Goal: Task Accomplishment & Management: Use online tool/utility

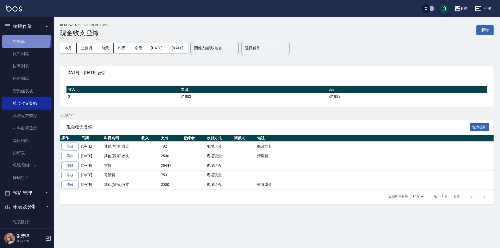
click at [17, 38] on link "打帳單" at bounding box center [26, 41] width 49 height 12
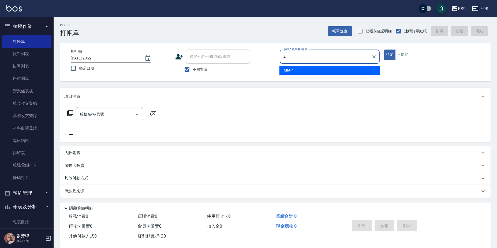
type input "MIA-4"
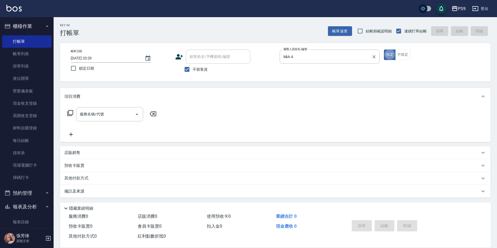
type button "true"
click at [407, 55] on button "不指定" at bounding box center [402, 55] width 15 height 10
type button "false"
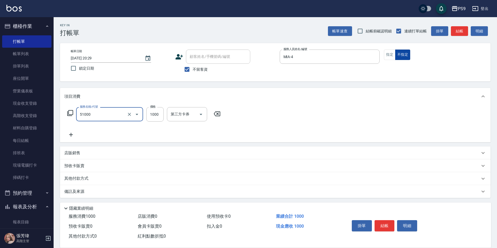
type input "燙髮1000(51000)"
type input "1300"
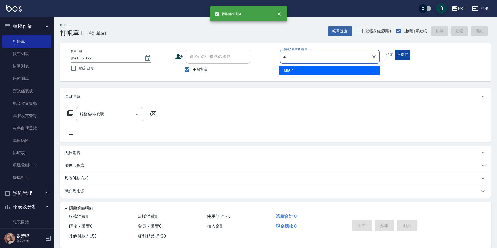
type input "MIA-4"
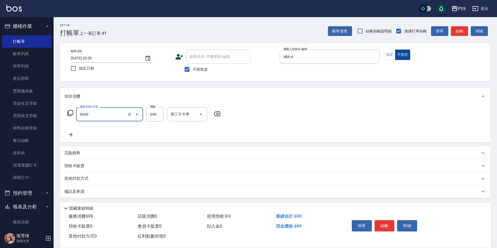
type input "699精油(0699)"
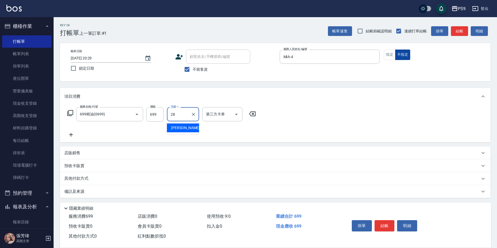
type input "[PERSON_NAME]-28"
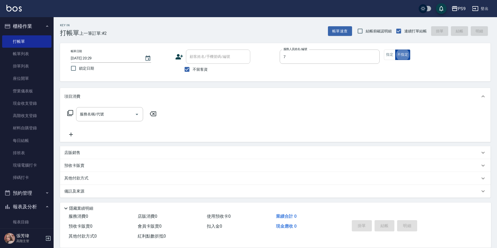
type input "DING-7"
click at [387, 55] on button "指定" at bounding box center [390, 55] width 12 height 10
type input "."
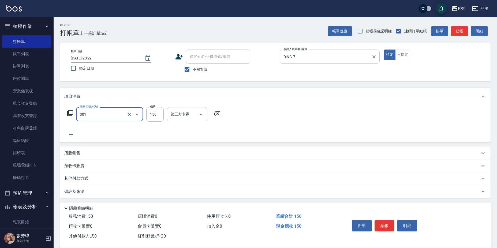
type input "剪-150(301)"
type input "350"
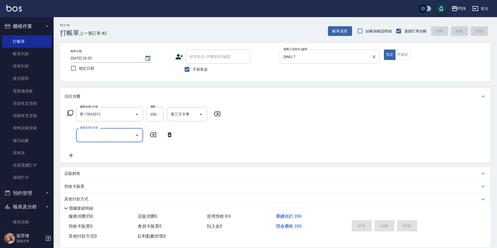
type input "[DATE] 20:30"
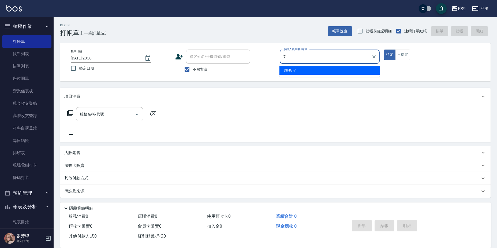
type input "DING-7"
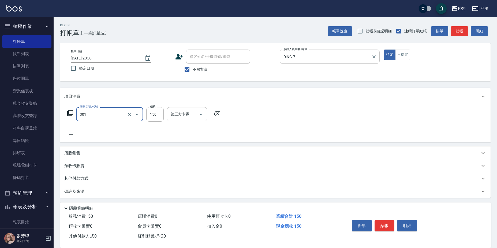
type input "剪-150(301)"
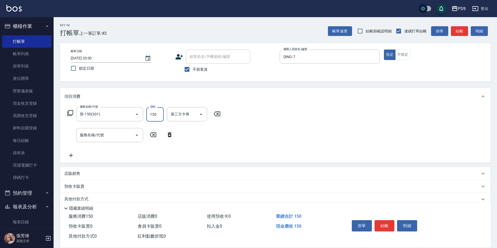
click at [158, 110] on input "150" at bounding box center [154, 114] width 17 height 14
type input "350"
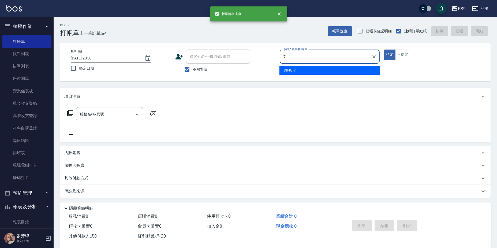
type input "DING-7"
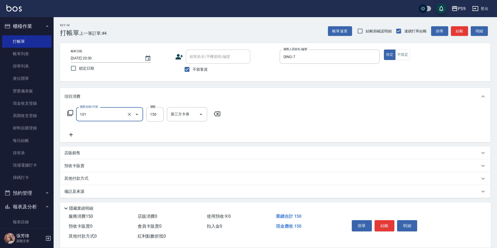
type input "洗髮(101)"
type input "MARS-1"
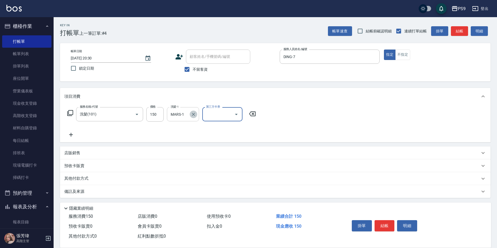
click at [195, 116] on icon "Clear" at bounding box center [193, 114] width 5 height 5
type input "[PERSON_NAME]-28"
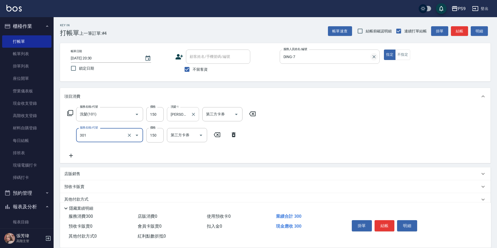
type input "剪-150(301)"
type input "200"
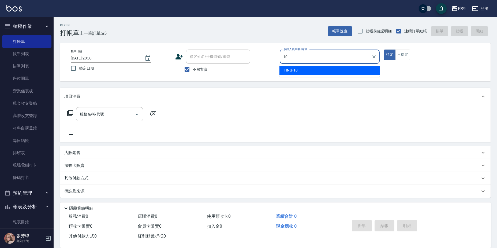
type input "TING-10"
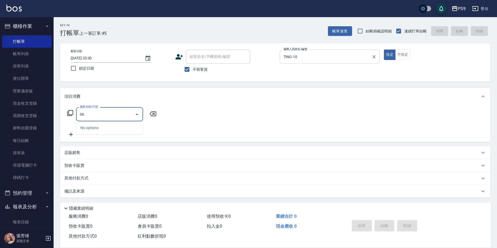
type input "0"
type input "型男燙1699(21699)"
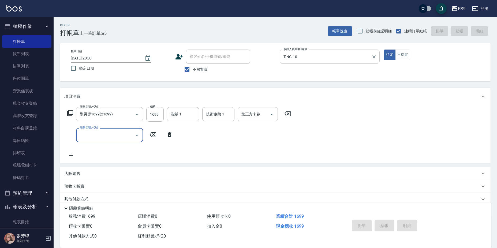
type input "[DATE] 20:31"
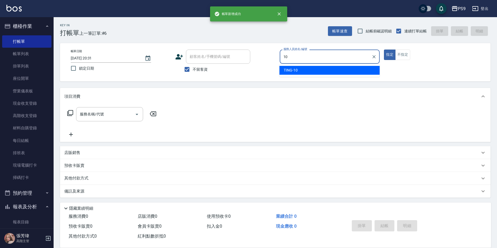
type input "TING-10"
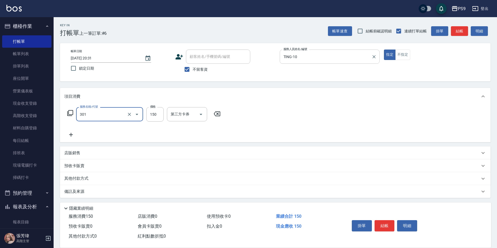
type input "剪-150(301)"
click at [161, 109] on input "150" at bounding box center [154, 114] width 17 height 14
type input "350"
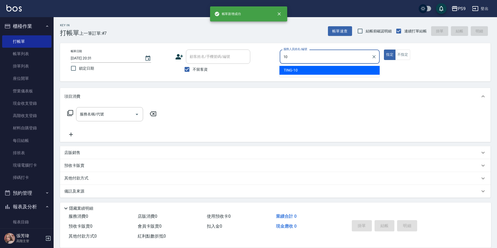
type input "TING-10"
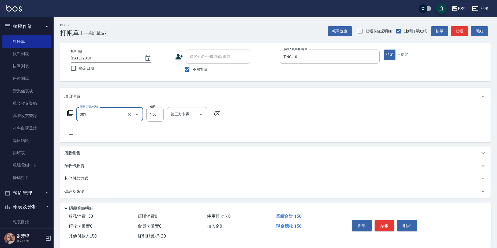
type input "剪-150(301)"
type input "400"
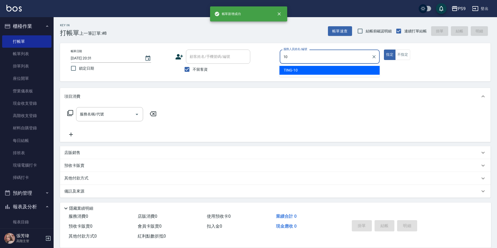
type input "TING-10"
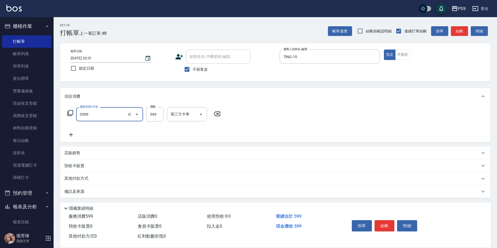
type input "[PERSON_NAME]599(0599)"
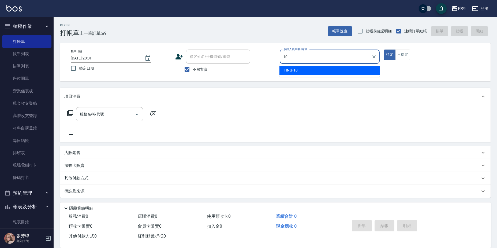
type input "TING-10"
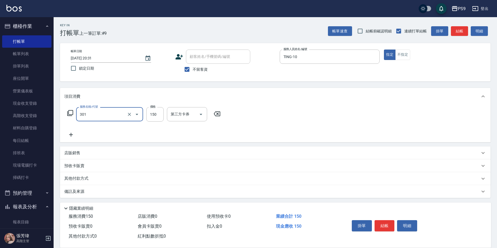
type input "剪-150(301)"
type input "350"
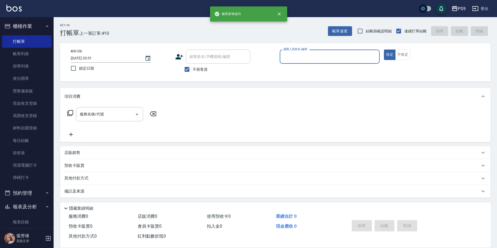
drag, startPoint x: 195, startPoint y: 70, endPoint x: 195, endPoint y: 53, distance: 17.2
click at [195, 69] on span "不留客資" at bounding box center [200, 70] width 15 height 6
click at [193, 69] on input "不留客資" at bounding box center [186, 69] width 11 height 11
checkbox input "false"
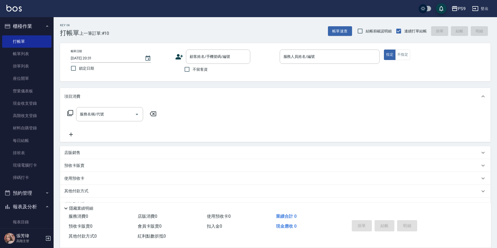
drag, startPoint x: 196, startPoint y: 42, endPoint x: 201, endPoint y: 49, distance: 8.3
click at [197, 43] on div "Key In 打帳單 上一筆訂單:#10 帳單速查 結帳前確認明細 連續打單結帳 掛單 結帳 明細 帳單日期 [DATE] 20:31 鎖定日期 顧客姓名/手…" at bounding box center [276, 139] width 444 height 245
drag, startPoint x: 204, startPoint y: 57, endPoint x: 205, endPoint y: 54, distance: 3.8
click at [204, 58] on input "顧客姓名/手機號碼/編號" at bounding box center [213, 56] width 51 height 9
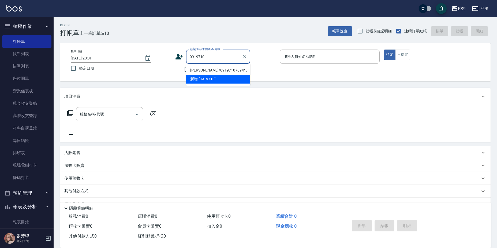
click at [212, 69] on li "[PERSON_NAME]/0919710789/null" at bounding box center [218, 70] width 64 height 9
type input "[PERSON_NAME]/0919710789/null"
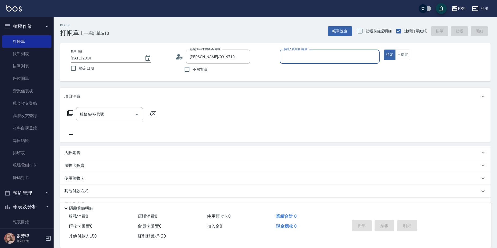
type input "TING-10"
click at [384, 50] on button "指定" at bounding box center [390, 55] width 12 height 10
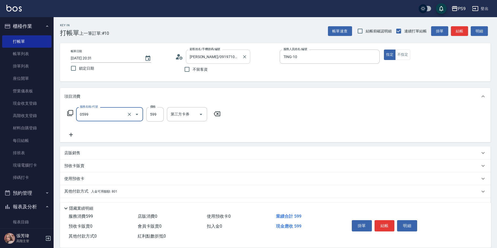
type input "[PERSON_NAME]599(0599)"
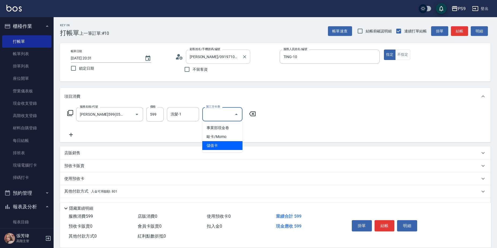
type input "儲值卡"
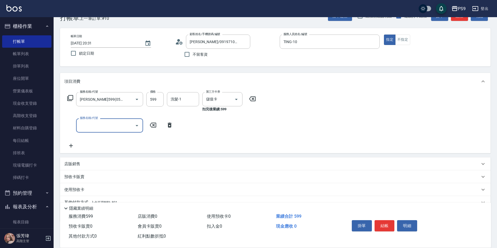
scroll to position [40, 0]
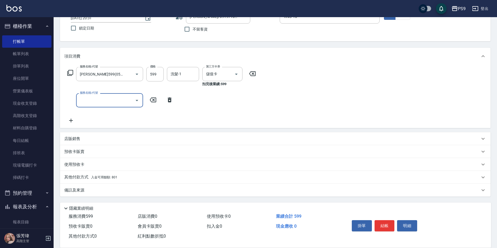
click at [114, 178] on span "入金可用餘額: 801" at bounding box center [104, 178] width 26 height 4
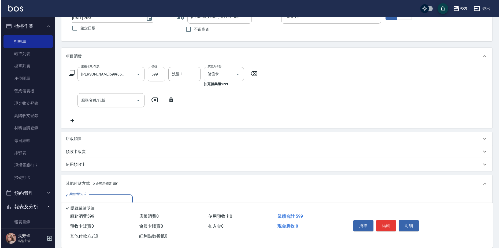
scroll to position [0, 0]
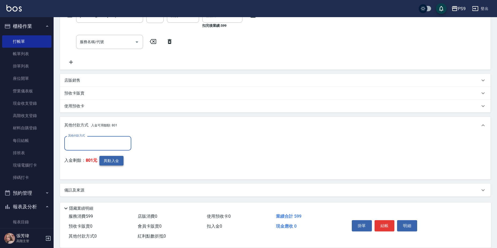
click at [109, 165] on button "異動入金" at bounding box center [111, 161] width 24 height 10
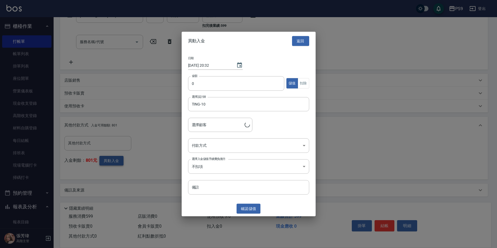
type input "[PERSON_NAME]/0919710789"
click at [202, 88] on input "0" at bounding box center [238, 83] width 97 height 14
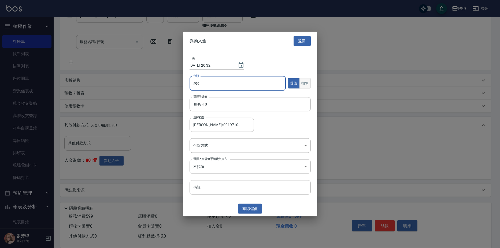
type input "599"
drag, startPoint x: 308, startPoint y: 81, endPoint x: 309, endPoint y: 79, distance: 3.0
click at [308, 80] on button "扣除" at bounding box center [305, 83] width 12 height 10
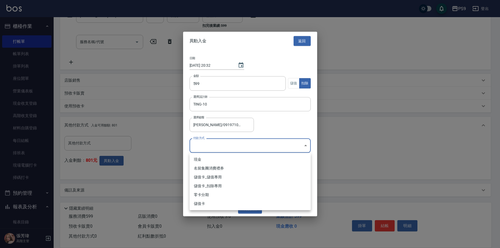
click at [241, 146] on body "PS9 登出 櫃檯作業 打帳單 帳單列表 掛單列表 座位開單 營業儀表板 現金收支登錄 高階收支登錄 材料自購登錄 每日結帳 排班表 現場電腦打卡 掃碼打卡 …" at bounding box center [250, 74] width 500 height 347
click at [212, 187] on li "儲值卡_扣除專用" at bounding box center [250, 186] width 121 height 9
type input "儲值卡_扣除專用"
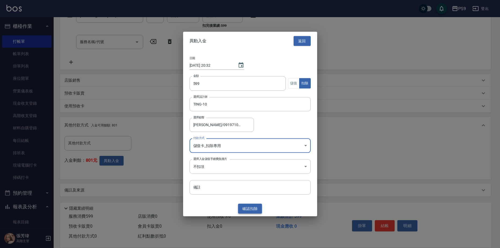
click at [249, 208] on button "確認 扣除" at bounding box center [250, 209] width 24 height 10
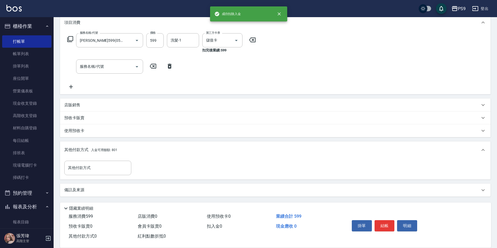
scroll to position [99, 0]
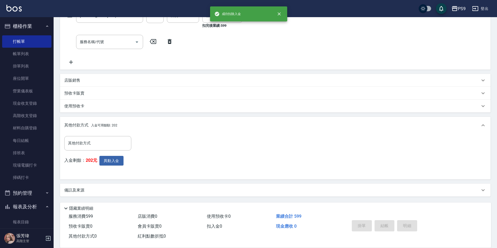
type input "[DATE] 20:32"
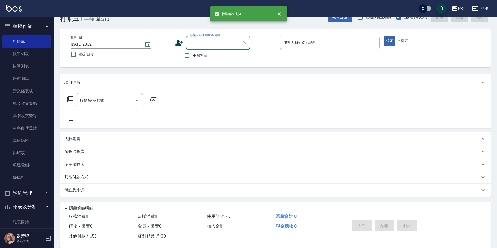
scroll to position [0, 0]
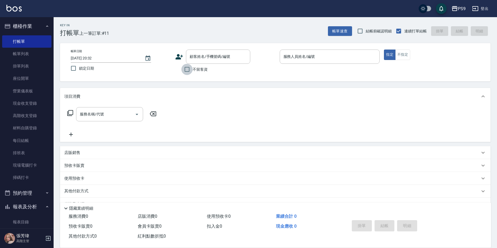
click at [192, 68] on input "不留客資" at bounding box center [186, 69] width 11 height 11
checkbox input "true"
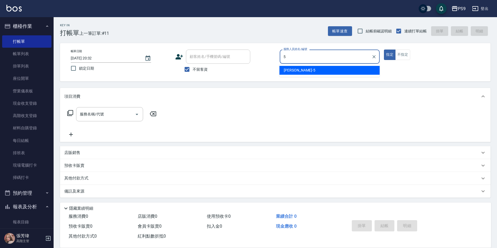
type input "[PERSON_NAME]-5"
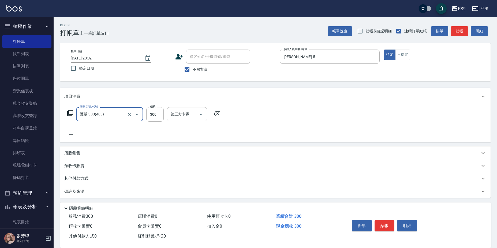
type input "護髮-300(403)"
drag, startPoint x: 129, startPoint y: 117, endPoint x: 129, endPoint y: 114, distance: 3.8
click at [129, 116] on button "Clear" at bounding box center [130, 115] width 8 height 8
click at [129, 113] on icon "Clear" at bounding box center [129, 114] width 5 height 5
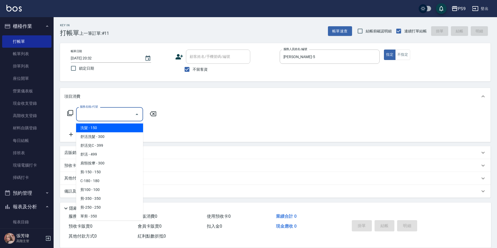
type input "0"
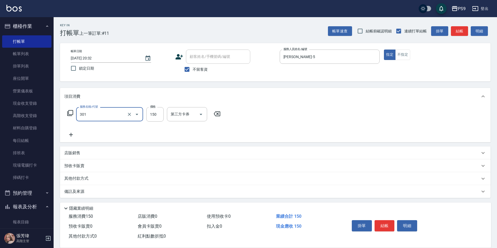
type input "剪-150(301)"
type input "500"
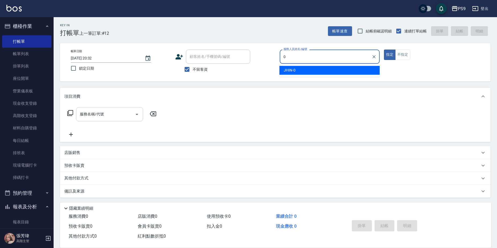
type input "JHIN-0"
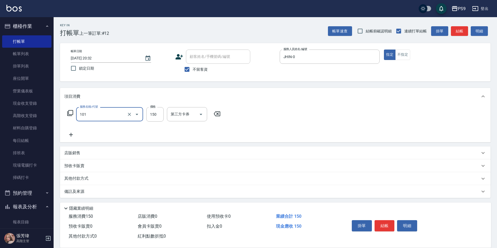
type input "洗髮(101)"
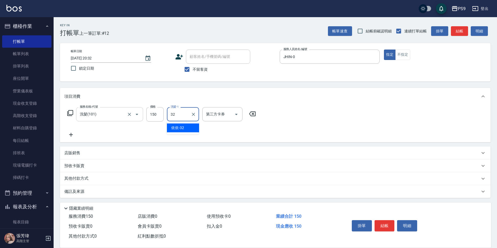
type input "依依-32"
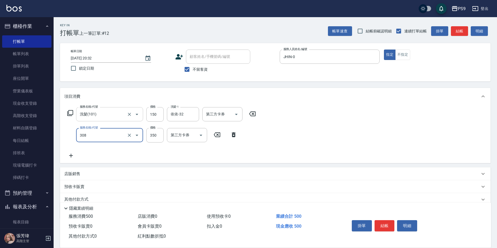
type input "剪-350(308)"
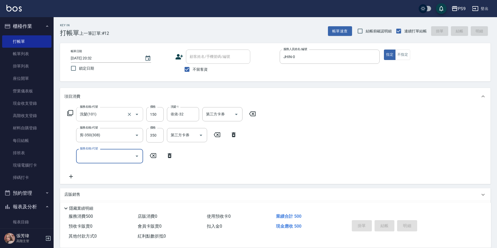
type input "[DATE] 20:47"
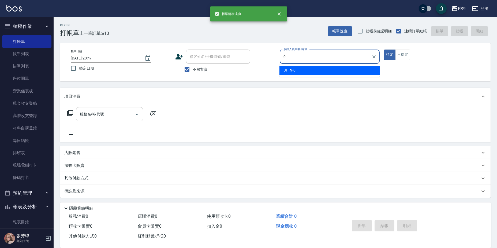
type input "JHIN-0"
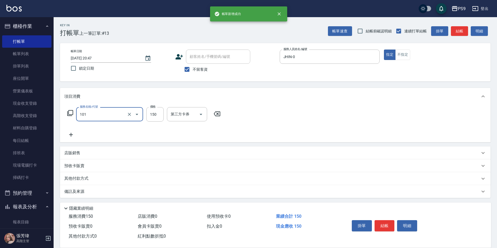
type input "洗髮(101)"
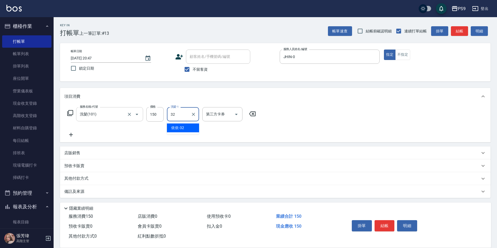
type input "依依-32"
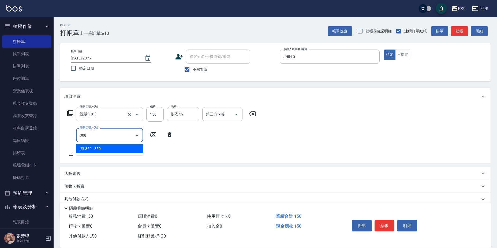
type input "剪-350(308)"
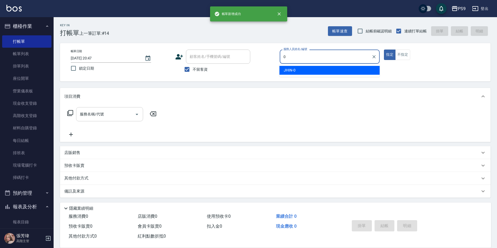
type input "JHIN-0"
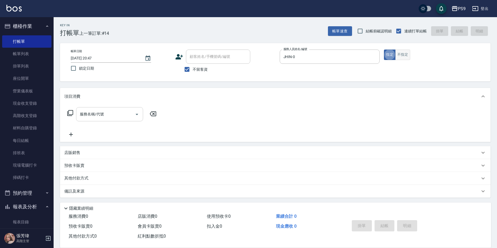
click at [400, 57] on button "不指定" at bounding box center [402, 55] width 15 height 10
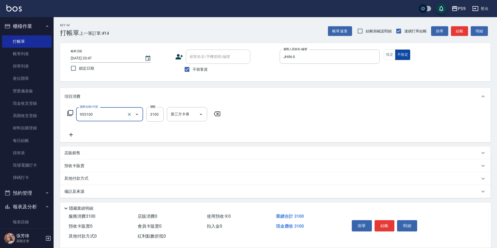
type input "過年-燙A(953100)"
type input "3200"
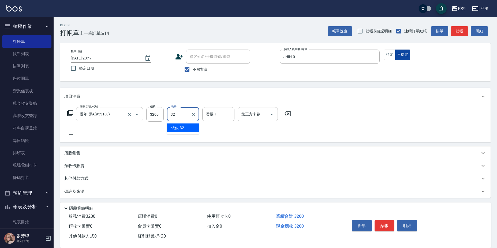
type input "依依-32"
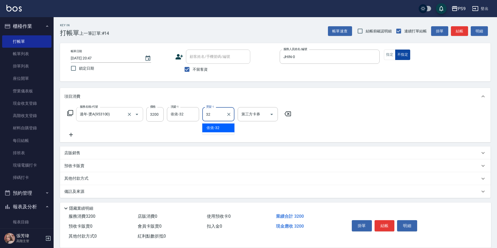
type input "依依-32"
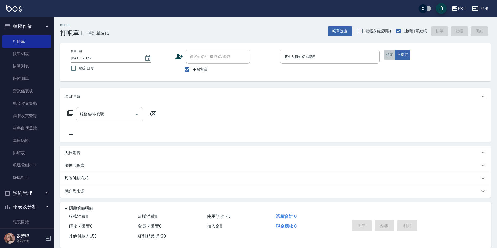
click at [384, 54] on button "指定" at bounding box center [390, 55] width 12 height 10
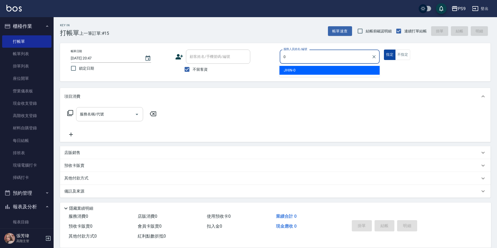
type input "JHIN-0"
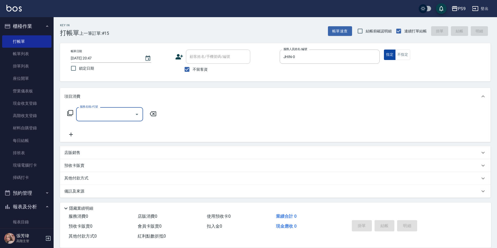
type input "6"
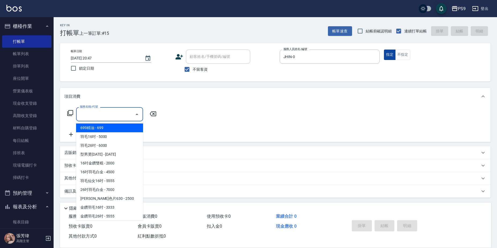
type input "洗髮(101)"
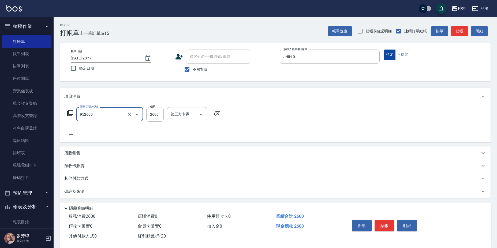
type input "過年-燙B(952600)"
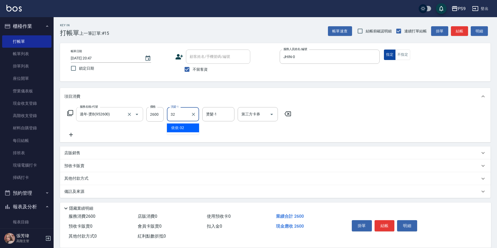
type input "依依-32"
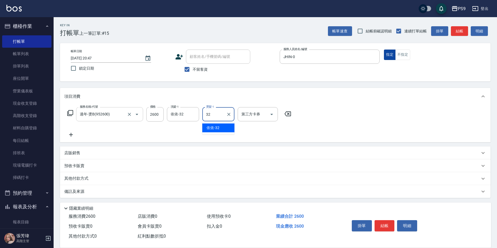
type input "依依-32"
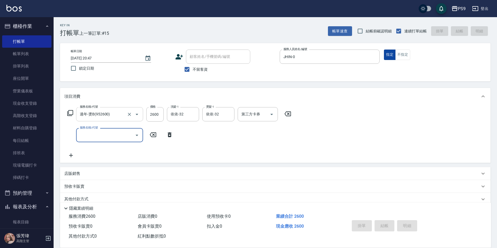
type input "[DATE] 20:48"
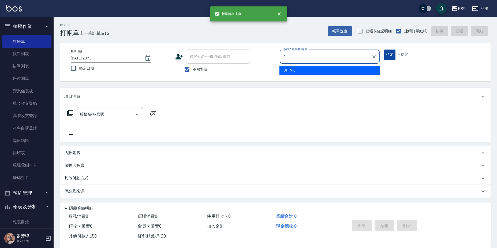
type input "JHIN-0"
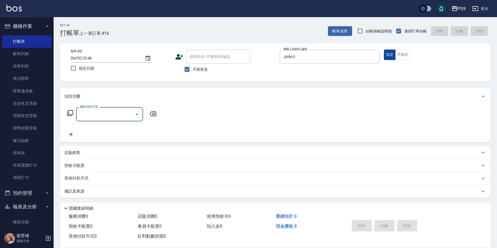
type input "6"
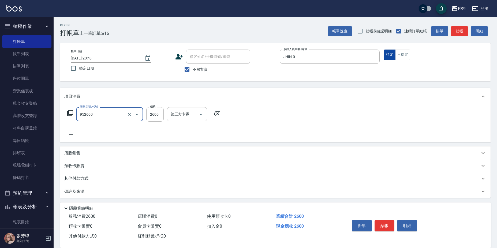
type input "過年-燙B(952600)"
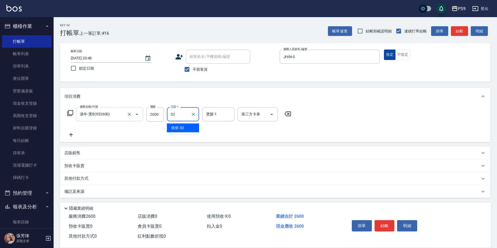
type input "依依-32"
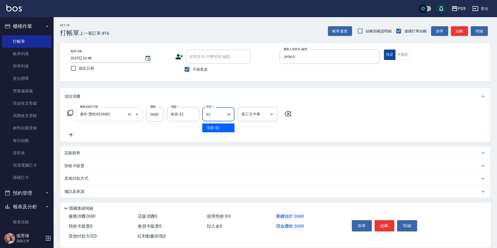
type input "依依-32"
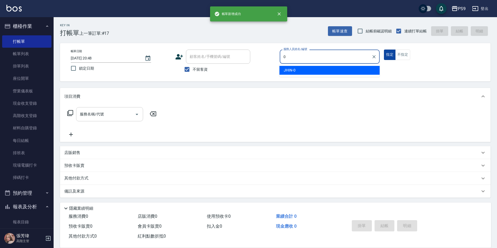
type input "JHIN-0"
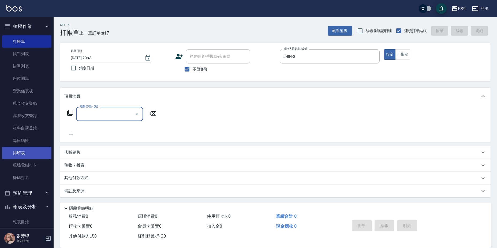
scroll to position [1, 0]
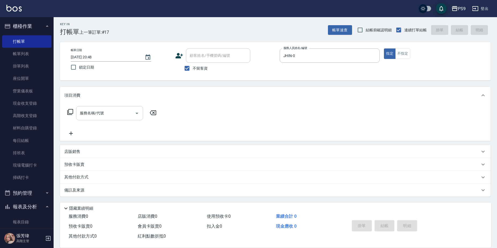
click at [98, 154] on div "店販銷售" at bounding box center [275, 151] width 431 height 13
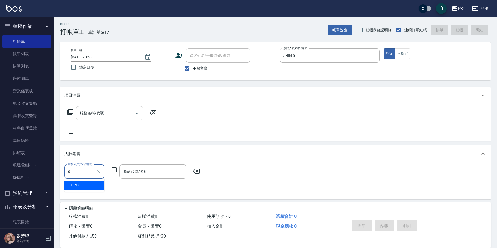
type input "JHIN-0"
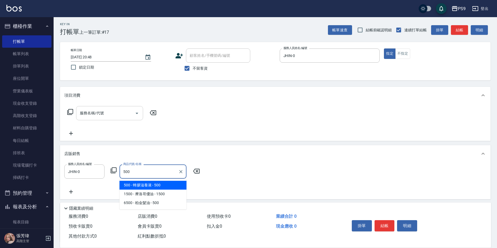
type input "蜂膠滋養液"
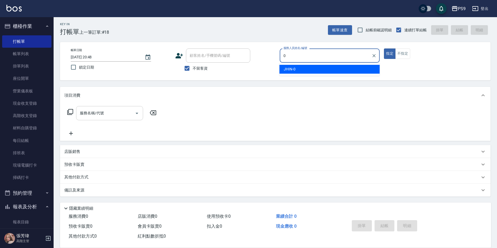
type input "JHIN-0"
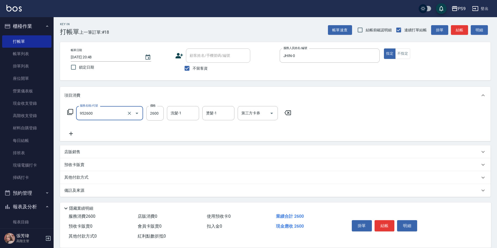
type input "過年-燙B(952600)"
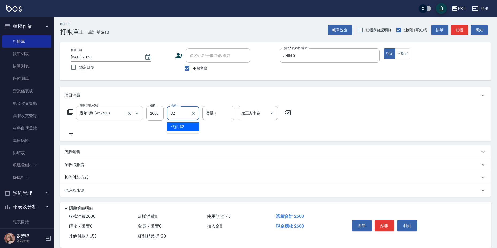
type input "依依-32"
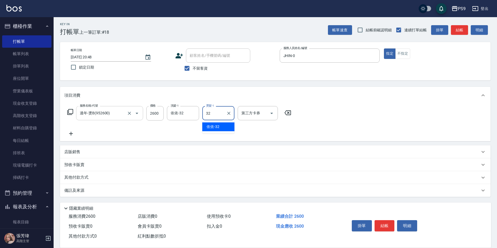
type input "依依-32"
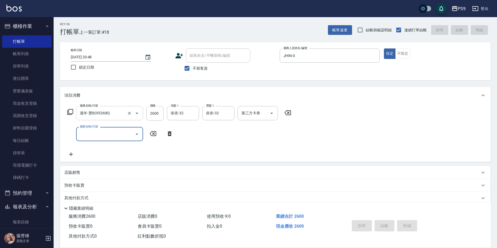
type input "[DATE] 20:49"
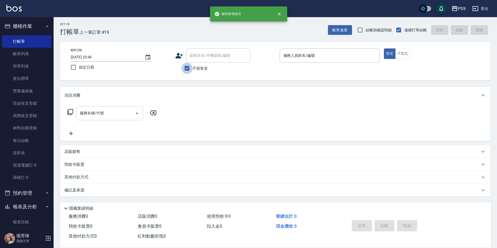
drag, startPoint x: 187, startPoint y: 70, endPoint x: 206, endPoint y: 55, distance: 24.2
click at [187, 69] on input "不留客資" at bounding box center [186, 68] width 11 height 11
checkbox input "false"
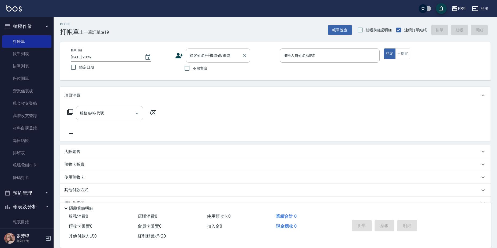
click at [206, 56] on input "顧客姓名/手機號碼/編號" at bounding box center [213, 55] width 51 height 9
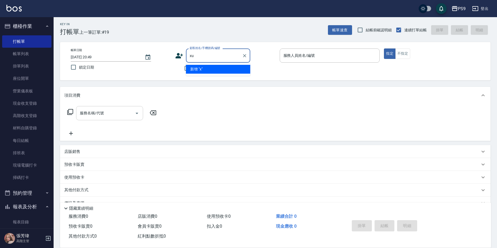
type input "x"
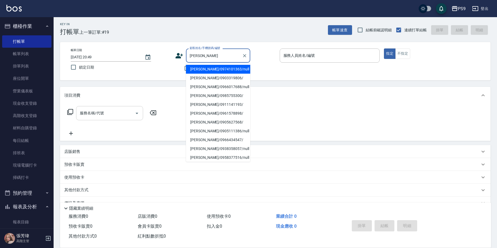
click at [196, 140] on li "[PERSON_NAME]/0966434547/" at bounding box center [218, 140] width 64 height 9
type input "[PERSON_NAME]/0966434547/"
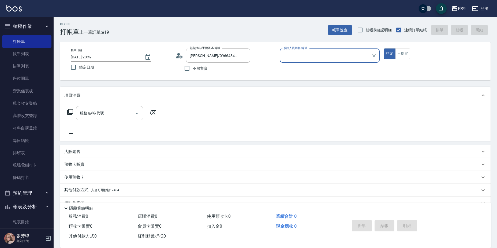
type input "JHIN-0"
click at [384, 49] on button "指定" at bounding box center [390, 54] width 12 height 10
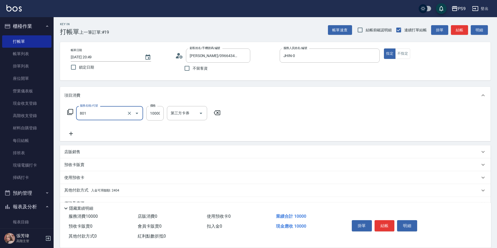
type input "頂級豪華OVC1(801)"
click at [161, 113] on input "10000" at bounding box center [154, 113] width 17 height 14
type input "3000"
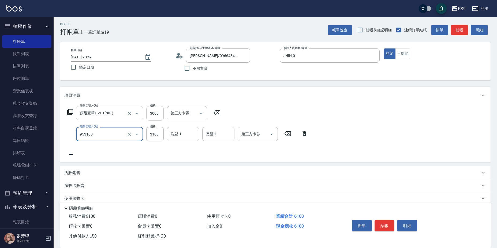
type input "過年-燙A(953100)"
type input "3200"
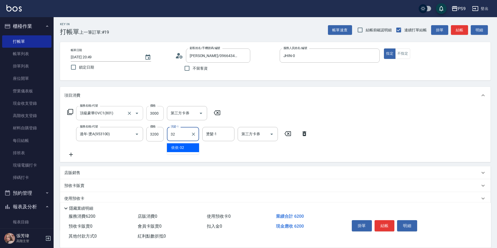
type input "依依-32"
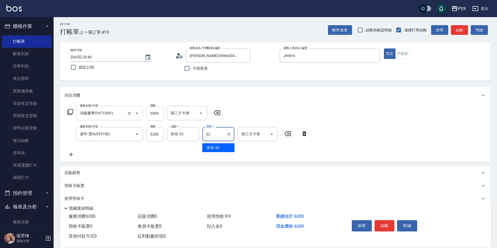
type input "依依-32"
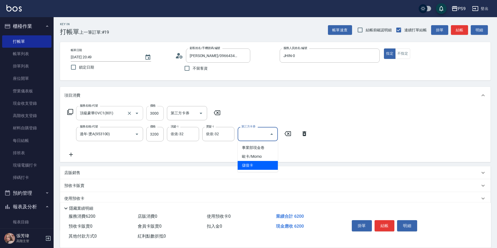
type input "儲值卡"
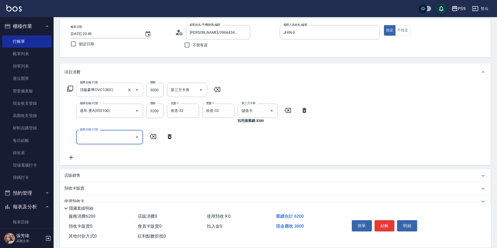
scroll to position [61, 0]
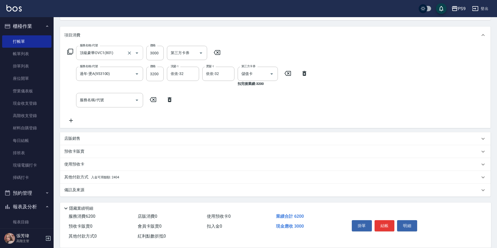
click at [131, 176] on div "其他付款方式 入金可用餘額: 2404" at bounding box center [272, 178] width 416 height 6
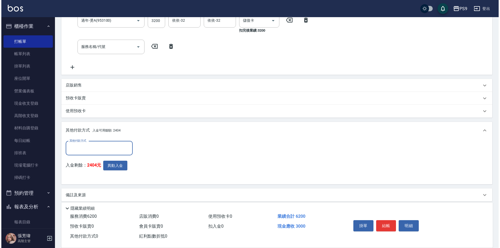
scroll to position [115, 0]
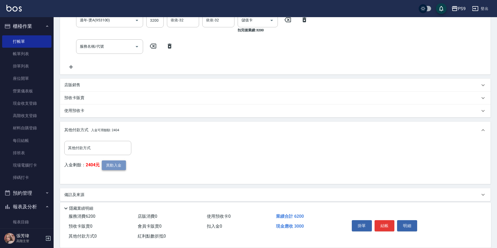
click at [115, 162] on button "異動入金" at bounding box center [114, 166] width 24 height 10
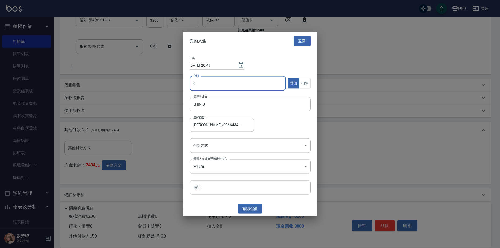
click at [225, 85] on input "0" at bounding box center [238, 83] width 97 height 14
type input "3000"
click at [246, 145] on body "PS9 登出 櫃檯作業 打帳單 帳單列表 掛單列表 座位開單 營業儀表板 現金收支登錄 高階收支登錄 材料自購登錄 每日結帳 排班表 現場電腦打卡 掃碼打卡 …" at bounding box center [250, 69] width 500 height 368
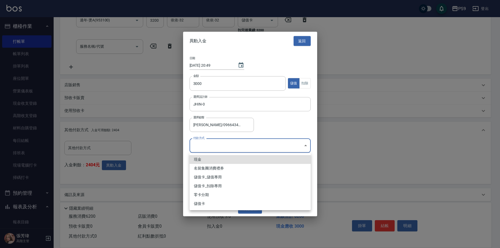
click at [204, 176] on li "儲值卡_儲值專用" at bounding box center [250, 177] width 121 height 9
type input "儲值卡_儲值專用"
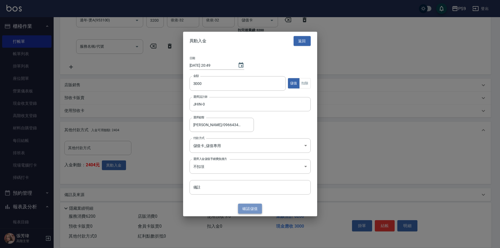
click at [250, 205] on button "確認 儲值" at bounding box center [250, 209] width 24 height 10
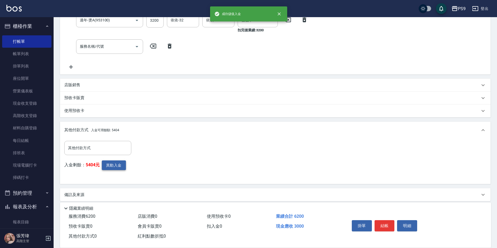
click at [117, 166] on button "異動入金" at bounding box center [114, 166] width 24 height 10
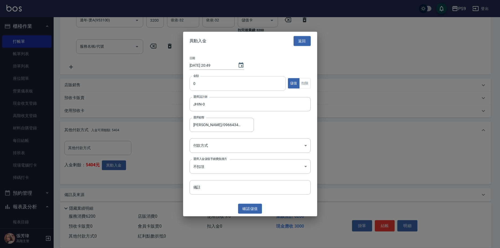
drag, startPoint x: 216, startPoint y: 92, endPoint x: 215, endPoint y: 88, distance: 3.5
click at [216, 91] on div "金額 0 金額 儲值 扣除" at bounding box center [250, 86] width 121 height 21
click at [215, 83] on input "0" at bounding box center [238, 83] width 97 height 14
type input "3200"
click at [309, 83] on button "扣除" at bounding box center [305, 83] width 12 height 10
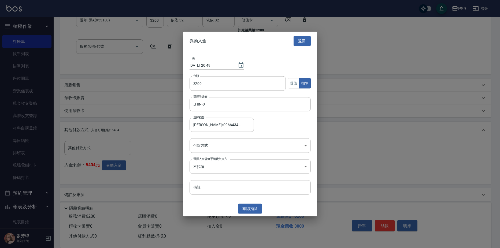
click at [203, 143] on body "PS9 登出 櫃檯作業 打帳單 帳單列表 掛單列表 座位開單 營業儀表板 現金收支登錄 高階收支登錄 材料自購登錄 每日結帳 排班表 現場電腦打卡 掃碼打卡 …" at bounding box center [250, 69] width 500 height 368
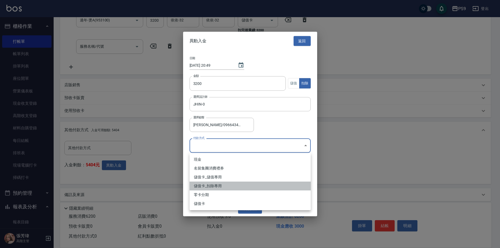
click at [200, 188] on li "儲值卡_扣除專用" at bounding box center [250, 186] width 121 height 9
type input "儲值卡_扣除專用"
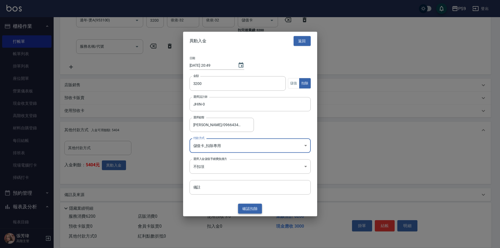
click at [250, 208] on button "確認 扣除" at bounding box center [250, 209] width 24 height 10
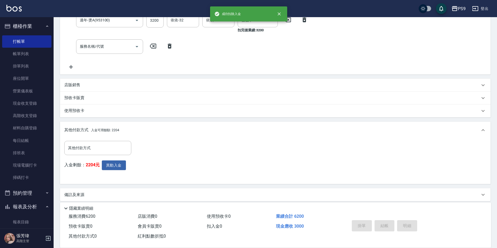
type input "[DATE] 20:50"
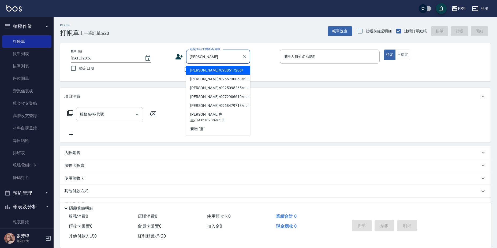
click at [222, 66] on li "[PERSON_NAME]/0938517200/" at bounding box center [218, 70] width 64 height 9
type input "[PERSON_NAME]/0938517200/"
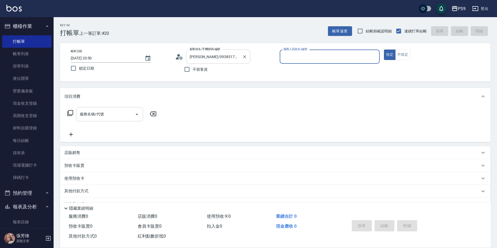
type input "JHIN-0"
click at [384, 50] on button "指定" at bounding box center [390, 55] width 12 height 10
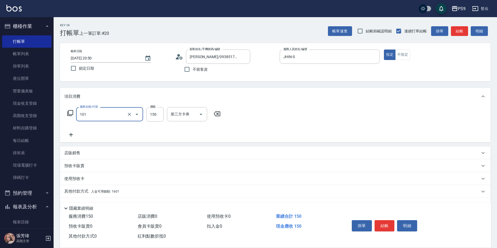
type input "洗髮(101)"
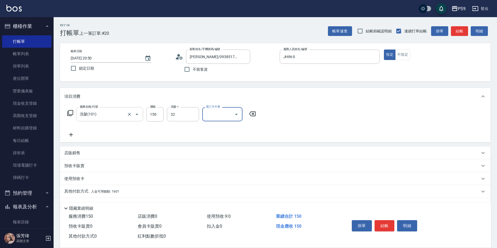
type input "依依-32"
type input "儲值卡"
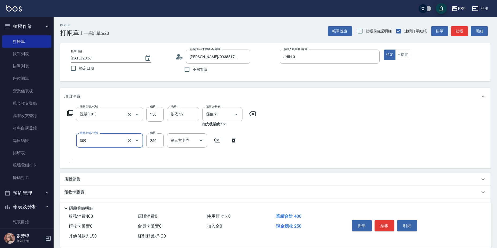
type input "剪-250(309)"
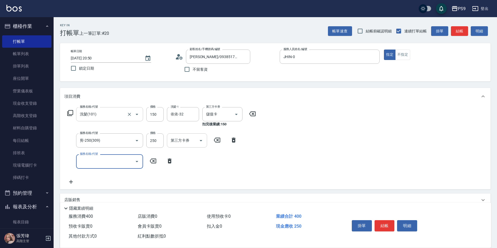
click at [200, 134] on div at bounding box center [201, 141] width 8 height 14
click at [194, 145] on input "第三方卡券" at bounding box center [182, 140] width 27 height 9
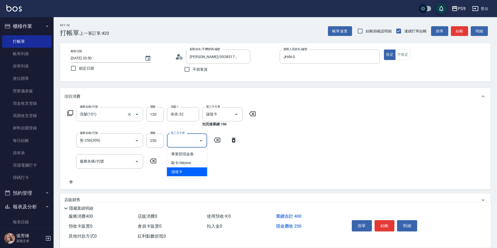
click at [192, 169] on span "儲值卡" at bounding box center [187, 172] width 40 height 9
type input "儲值卡"
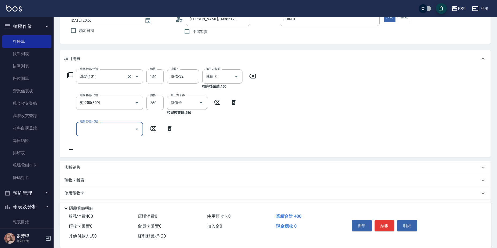
scroll to position [67, 0]
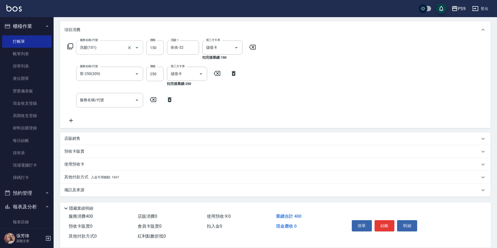
click at [114, 183] on div "其他付款方式 入金可用餘額: 1601" at bounding box center [275, 177] width 431 height 13
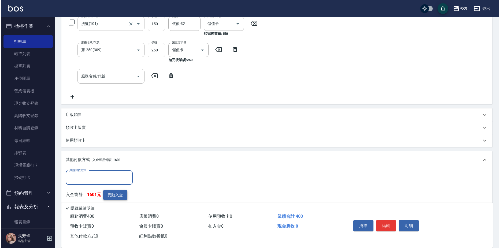
scroll to position [125, 0]
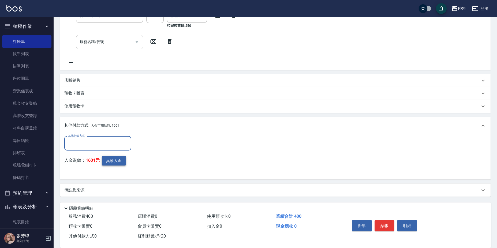
click at [117, 156] on button "異動入金" at bounding box center [114, 161] width 24 height 10
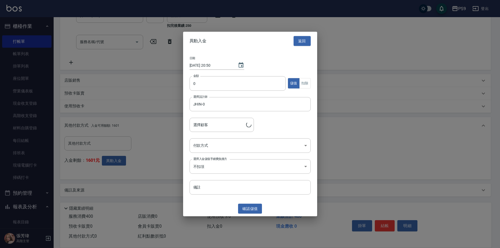
type input "[PERSON_NAME]/0938517200/"
click at [214, 83] on input "0" at bounding box center [238, 83] width 97 height 14
type input "400"
click at [306, 84] on button "扣除" at bounding box center [305, 83] width 12 height 10
click at [242, 142] on body "PS9 登出 櫃檯作業 打帳單 帳單列表 掛單列表 座位開單 營業儀表板 現金收支登錄 高階收支登錄 材料自購登錄 每日結帳 排班表 現場電腦打卡 掃碼打卡 …" at bounding box center [250, 61] width 500 height 373
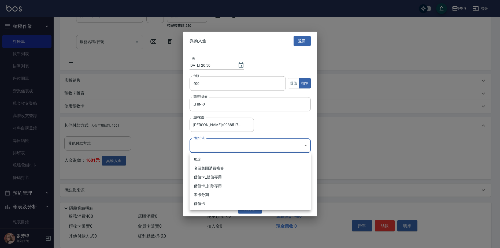
click at [230, 184] on li "儲值卡_扣除專用" at bounding box center [250, 186] width 121 height 9
type input "儲值卡_扣除專用"
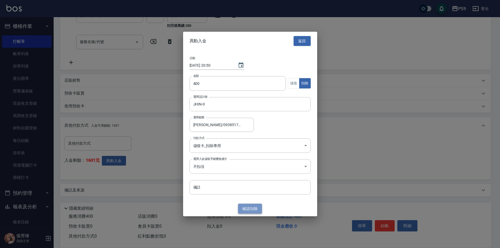
click at [253, 213] on button "確認 扣除" at bounding box center [250, 209] width 24 height 10
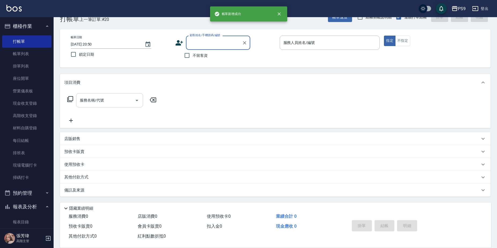
scroll to position [0, 0]
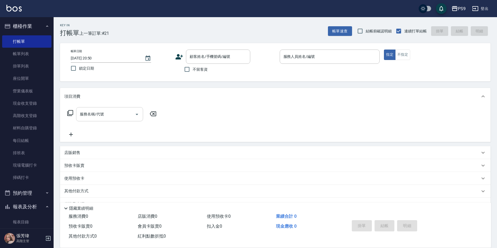
click at [195, 65] on label "不留客資" at bounding box center [194, 69] width 26 height 11
click at [193, 65] on input "不留客資" at bounding box center [186, 69] width 11 height 11
checkbox input "true"
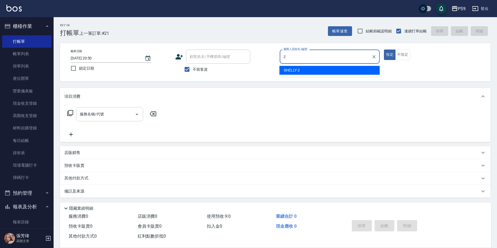
type input "SHELLY-2"
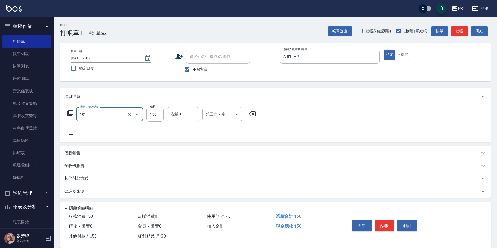
type input "洗髮(101)"
type input "[PERSON_NAME]-28"
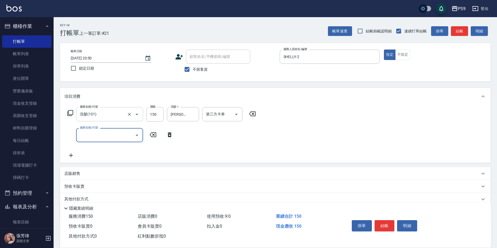
type input "0"
type input "剪-250(309)"
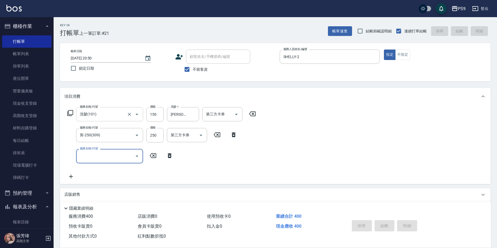
type input "[DATE] 20:53"
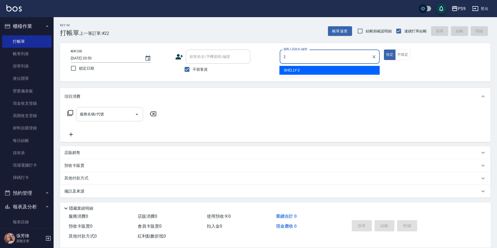
type input "SHELLY-2"
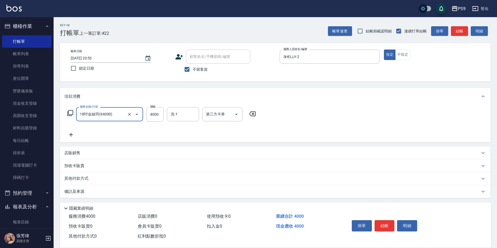
type input "18吋金絲羽(64000)"
type input "3000"
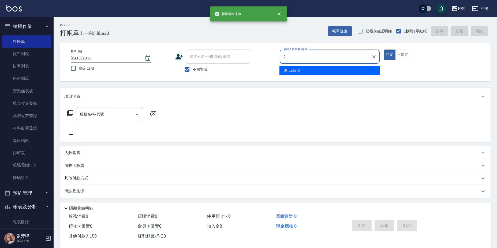
type input "SHELLY-2"
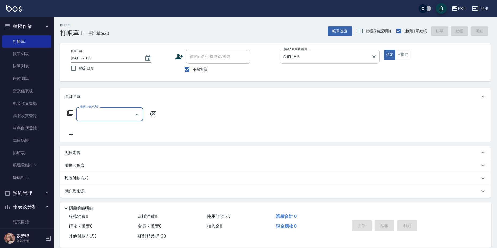
click at [376, 57] on button "Clear" at bounding box center [374, 57] width 8 height 8
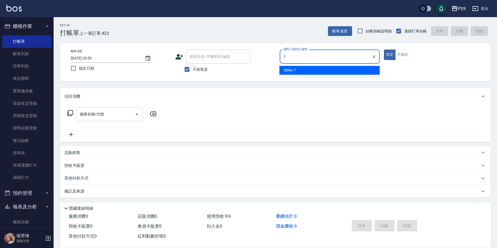
type input "DING-7"
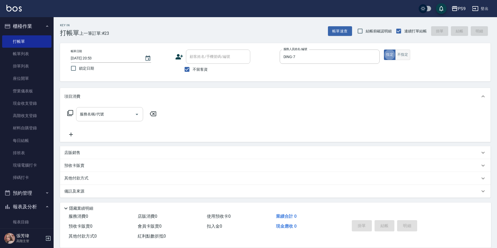
click at [407, 57] on button "不指定" at bounding box center [402, 55] width 15 height 10
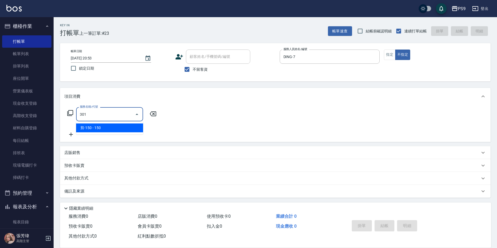
type input "剪-150(301)"
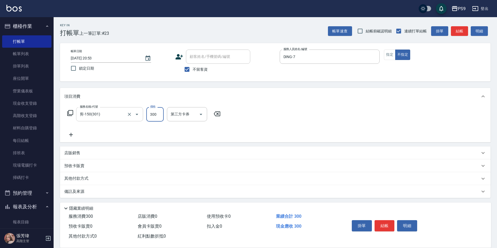
type input "300"
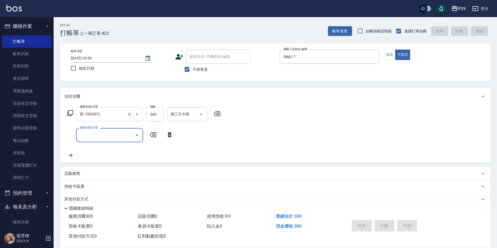
type input "[DATE] 20:54"
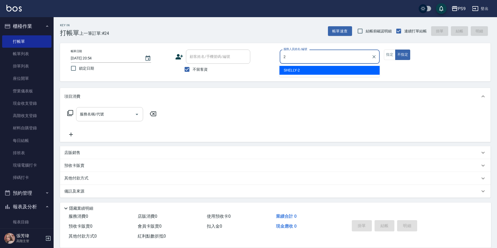
type input "SHELLY-2"
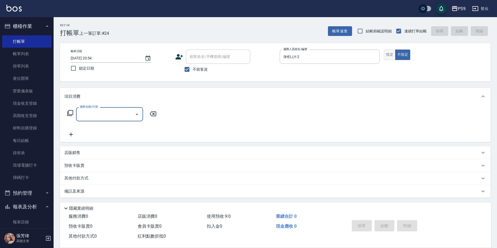
click at [391, 52] on button "指定" at bounding box center [390, 55] width 12 height 10
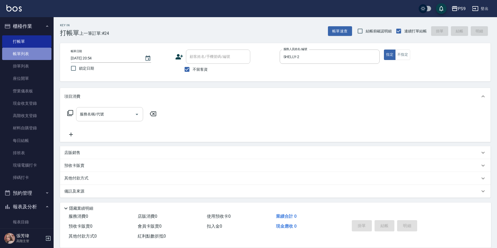
click at [29, 50] on link "帳單列表" at bounding box center [26, 54] width 49 height 12
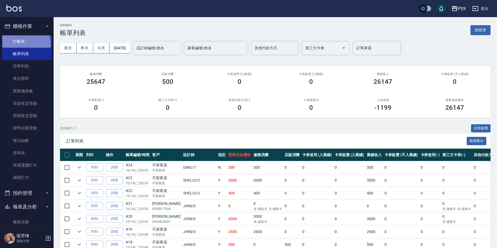
click at [12, 46] on link "打帳單" at bounding box center [26, 41] width 49 height 12
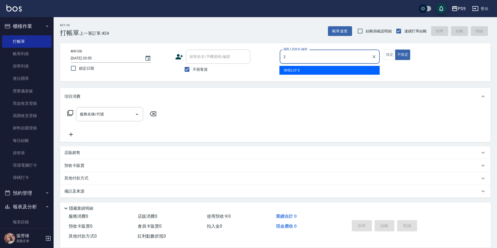
type input "SHELLY-2"
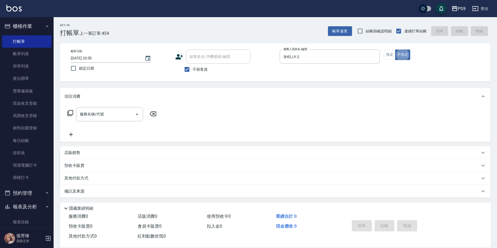
type button "false"
click at [388, 52] on button "指定" at bounding box center [390, 55] width 12 height 10
type button "true"
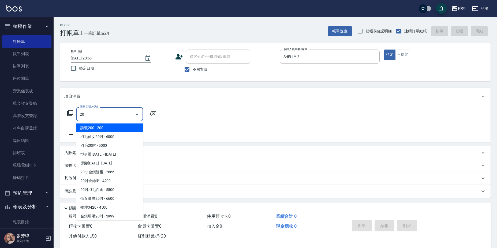
scroll to position [9, 0]
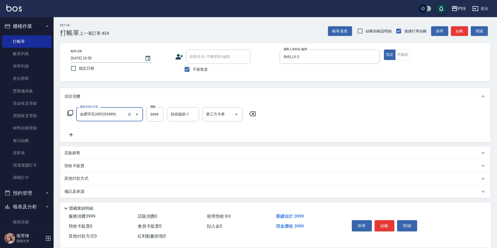
type input "金鑽羽毛20吋(83999)"
type input "[PERSON_NAME]-28"
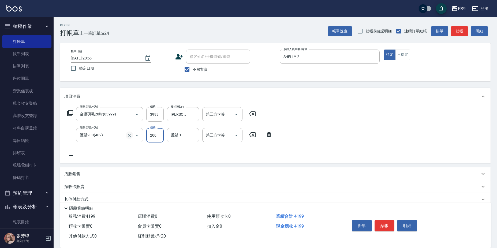
click at [131, 134] on icon "Clear" at bounding box center [129, 135] width 5 height 5
type input "護髮200(402)"
click at [124, 138] on input "護髮200(402)" at bounding box center [102, 135] width 47 height 9
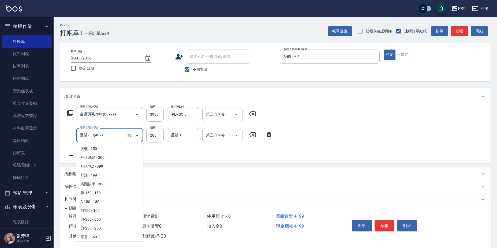
scroll to position [27, 0]
click at [129, 135] on icon "Clear" at bounding box center [129, 135] width 5 height 5
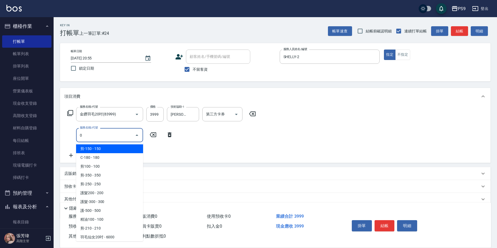
scroll to position [124, 0]
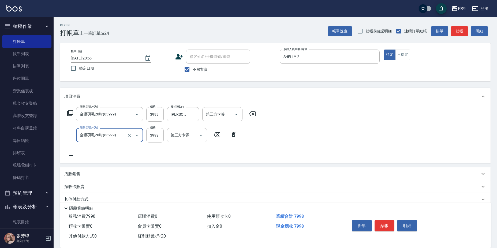
type input "金鑽羽毛20吋(83999)"
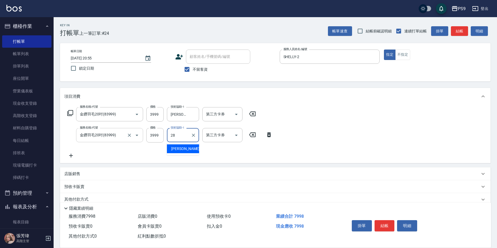
type input "[PERSON_NAME]-28"
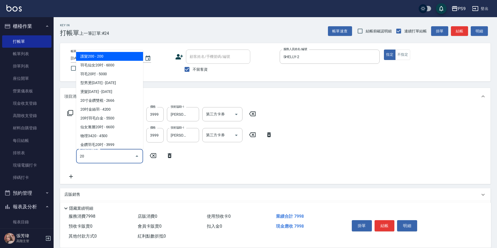
scroll to position [9, 0]
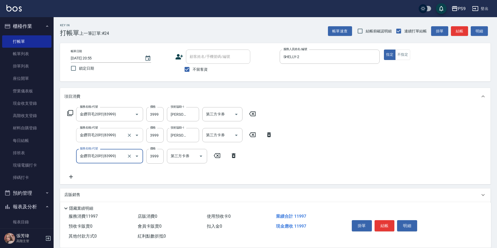
type input "金鑽羽毛20吋(83999)"
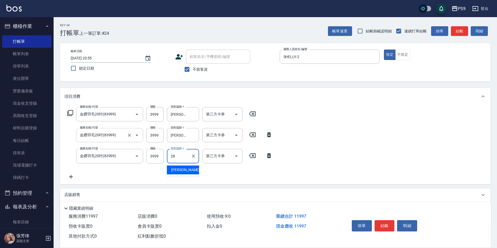
type input "[PERSON_NAME]-28"
click at [155, 114] on input "3999" at bounding box center [154, 114] width 17 height 14
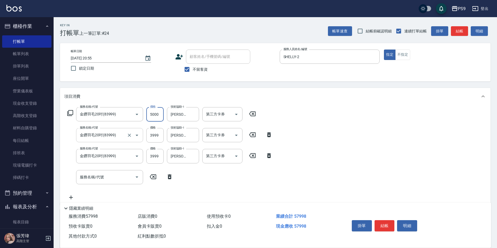
scroll to position [0, 0]
type input "5000"
click at [154, 136] on input "3999" at bounding box center [154, 135] width 17 height 14
click at [156, 135] on input "3999" at bounding box center [154, 135] width 17 height 14
type input "5000"
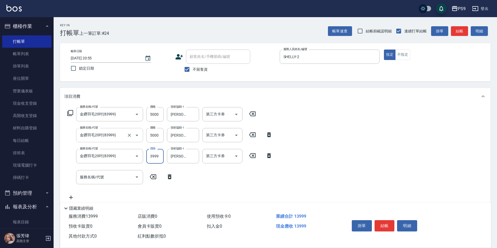
click at [153, 156] on input "3999" at bounding box center [154, 156] width 17 height 14
type input "5999"
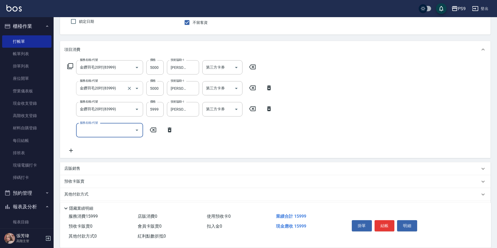
scroll to position [64, 0]
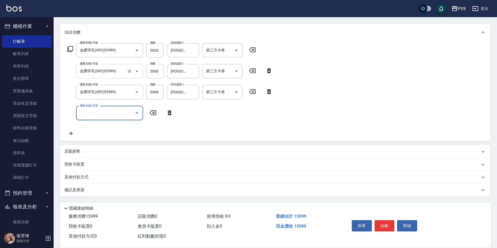
click at [81, 152] on div "店販銷售" at bounding box center [272, 152] width 416 height 6
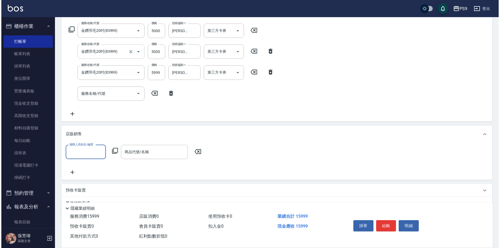
scroll to position [110, 0]
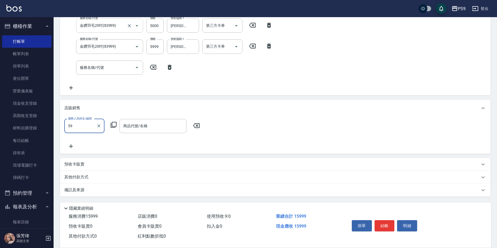
type input "5"
type input "SHELLY-2"
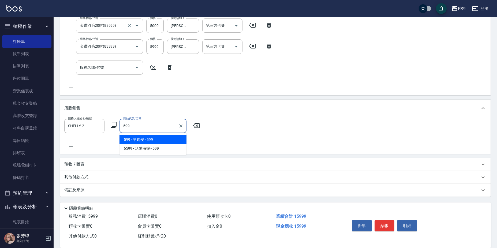
type input "599"
click at [116, 127] on icon at bounding box center [113, 125] width 6 height 6
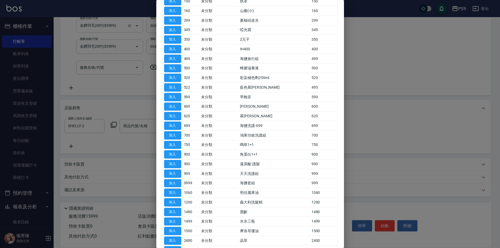
scroll to position [27, 0]
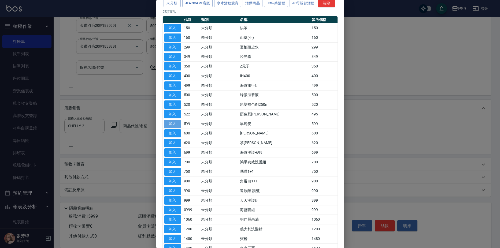
click at [174, 128] on button "加入" at bounding box center [172, 124] width 17 height 8
type input "早晚安"
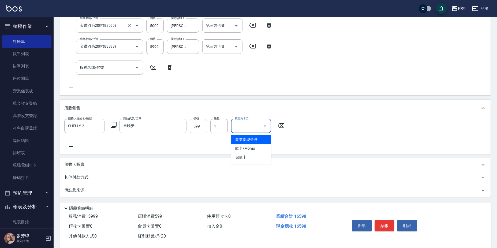
click at [237, 127] on input "第三方卡券" at bounding box center [247, 125] width 27 height 9
type input "事業部現金卷"
click at [255, 127] on icon "Clear" at bounding box center [257, 125] width 5 height 5
click at [260, 139] on div "服務人員姓名/編號 SHELLY-2 服務人員姓名/編號 商品代號/名稱 早晚安 商品代號/名稱 價格 599 價格 數量 1 數量 第三方卡券 第三方卡券" at bounding box center [275, 134] width 422 height 31
click at [161, 123] on input "早晚安" at bounding box center [149, 125] width 54 height 9
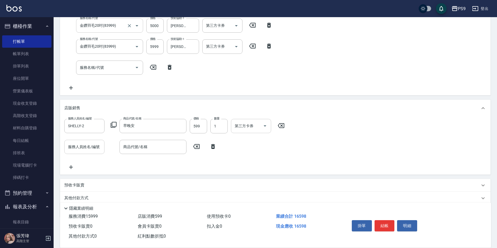
drag, startPoint x: 65, startPoint y: 147, endPoint x: 67, endPoint y: 145, distance: 2.8
click at [66, 147] on div "服務人員姓名/編號 SHELLY-2 服務人員姓名/編號 商品代號/名稱 早晚安 商品代號/名稱 價格 599 價格 數量 1 數量 第三方卡券 第三方卡券 …" at bounding box center [275, 146] width 431 height 58
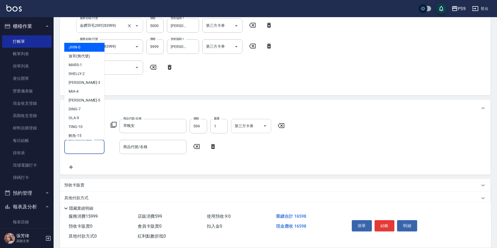
click at [79, 151] on input "服務人員姓名/編號" at bounding box center [84, 146] width 35 height 9
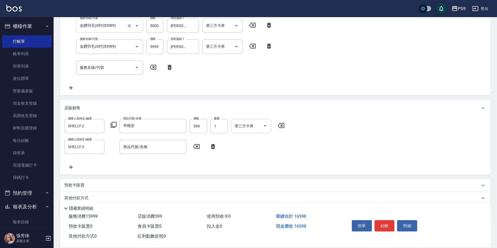
click at [115, 127] on icon at bounding box center [114, 125] width 6 height 6
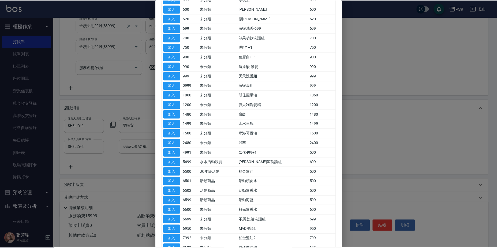
scroll to position [161, 0]
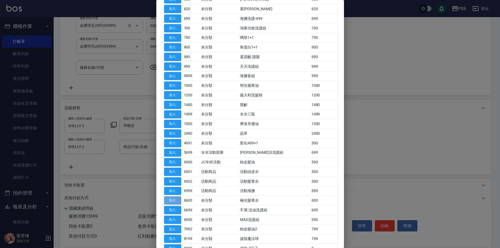
click at [171, 205] on button "加入" at bounding box center [172, 201] width 17 height 8
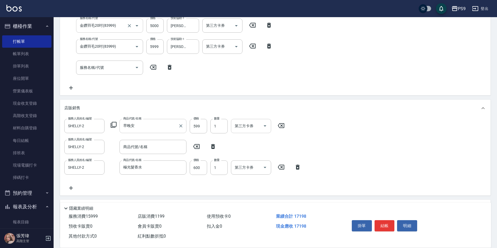
click at [150, 129] on input "早晚安" at bounding box center [149, 125] width 54 height 9
click at [181, 125] on icon "Clear" at bounding box center [180, 125] width 5 height 5
click at [180, 127] on icon "Clear" at bounding box center [180, 125] width 3 height 3
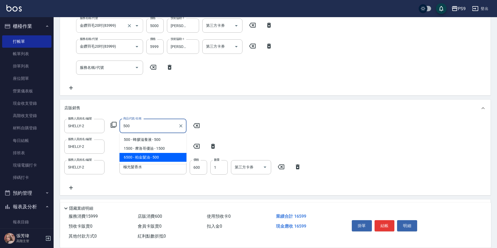
click at [137, 156] on span "6500 - 柏金髮油 - 500" at bounding box center [153, 157] width 67 height 9
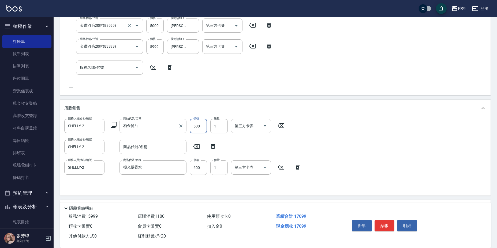
click at [198, 125] on input "500" at bounding box center [198, 126] width 17 height 14
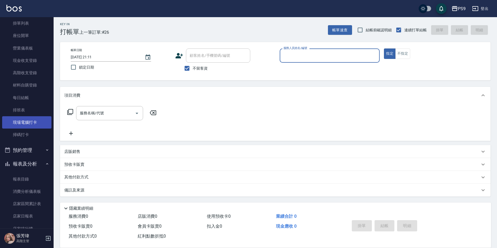
scroll to position [54, 0]
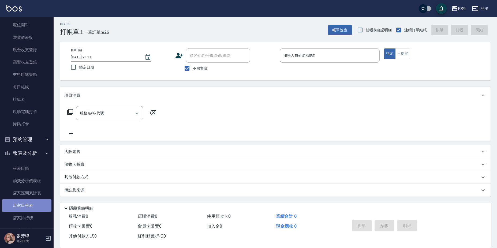
click at [29, 206] on link "店家日報表" at bounding box center [26, 205] width 49 height 12
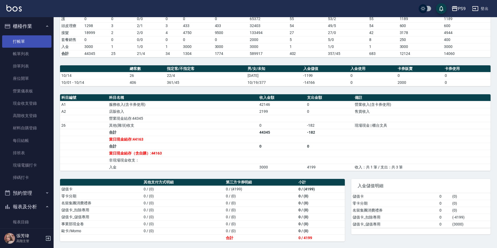
scroll to position [33, 0]
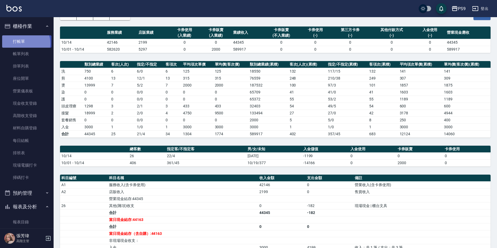
click at [23, 43] on link "打帳單" at bounding box center [26, 41] width 49 height 12
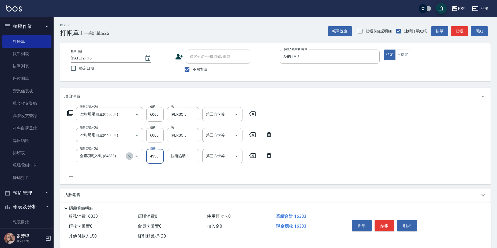
click at [128, 155] on icon "Clear" at bounding box center [129, 156] width 5 height 5
click at [129, 155] on icon "Clear" at bounding box center [129, 156] width 5 height 5
click at [154, 114] on input "6000" at bounding box center [154, 114] width 17 height 14
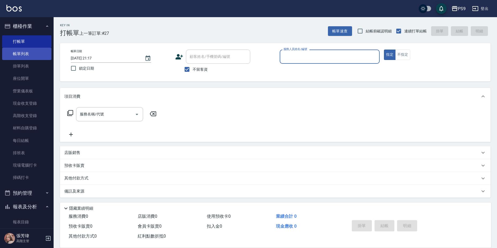
click at [21, 53] on link "帳單列表" at bounding box center [26, 54] width 49 height 12
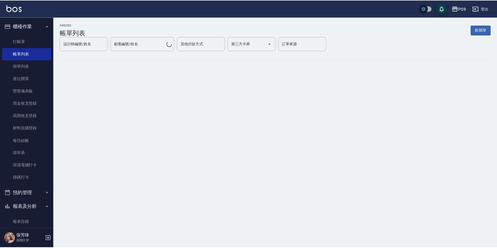
scroll to position [80, 0]
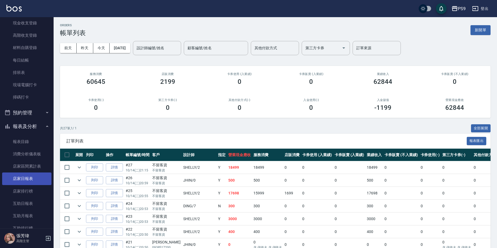
click at [36, 178] on link "店家日報表" at bounding box center [26, 179] width 49 height 12
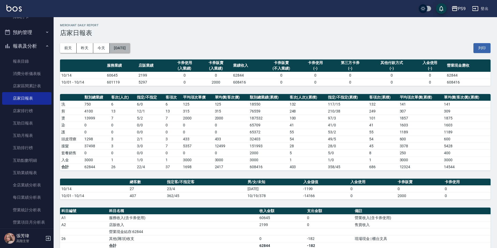
click at [122, 47] on button "[DATE]" at bounding box center [120, 48] width 20 height 10
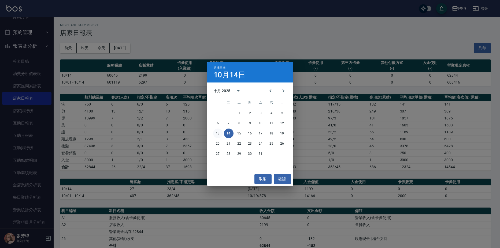
click at [216, 132] on button "13" at bounding box center [218, 134] width 10 height 10
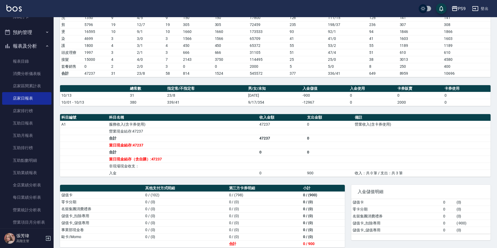
scroll to position [92, 0]
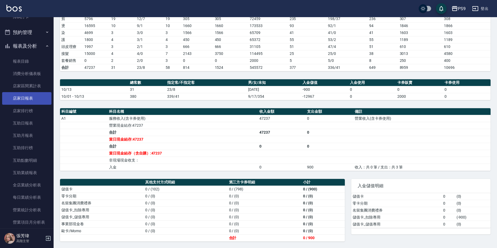
click at [31, 92] on link "店家區間累計表" at bounding box center [26, 86] width 49 height 12
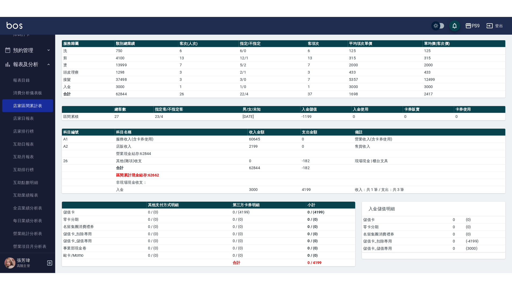
scroll to position [23, 0]
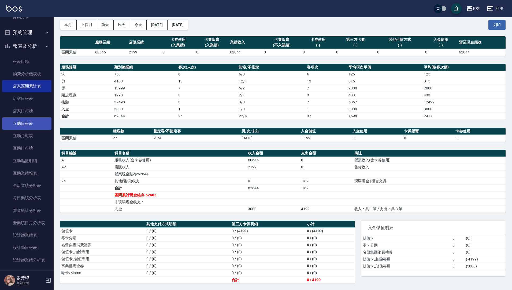
click at [35, 123] on link "互助日報表" at bounding box center [26, 123] width 49 height 12
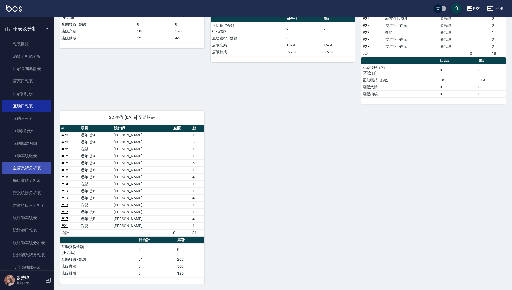
scroll to position [188, 0]
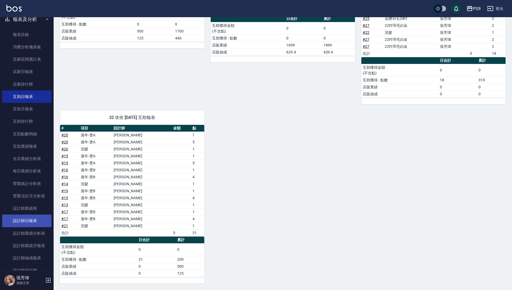
click at [35, 223] on link "設計師日報表" at bounding box center [26, 220] width 49 height 12
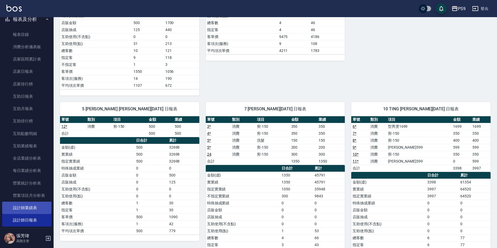
scroll to position [241, 0]
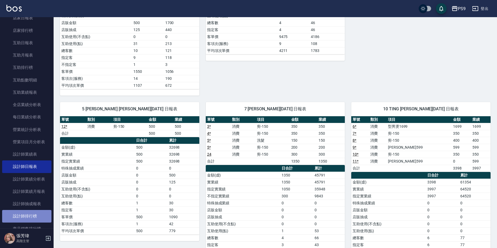
click at [37, 212] on link "設計師排行榜" at bounding box center [26, 216] width 49 height 12
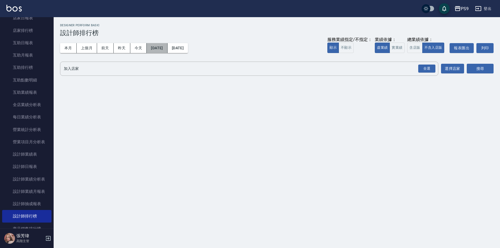
click at [163, 47] on button "[DATE]" at bounding box center [157, 48] width 21 height 10
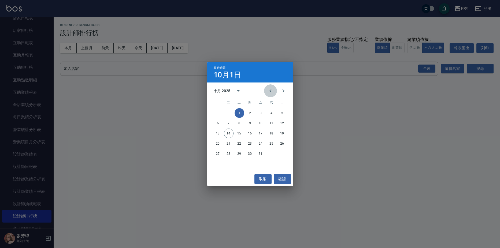
click at [272, 91] on icon "Previous month" at bounding box center [270, 91] width 6 height 6
click at [271, 91] on icon "Previous month" at bounding box center [270, 91] width 6 height 6
click at [280, 113] on button "1" at bounding box center [282, 113] width 10 height 10
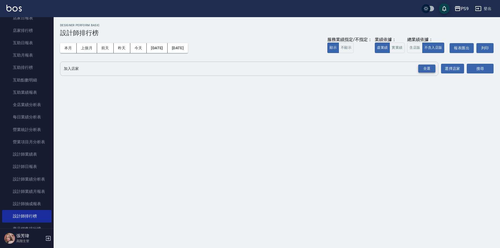
click at [425, 68] on div "全選" at bounding box center [426, 69] width 17 height 8
click at [473, 68] on button "搜尋" at bounding box center [480, 69] width 27 height 10
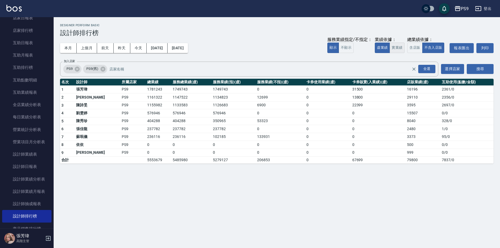
click at [395, 47] on button "實業績" at bounding box center [397, 48] width 15 height 10
click at [381, 48] on button "虛業績" at bounding box center [382, 48] width 15 height 10
click at [163, 48] on button "[DATE]" at bounding box center [157, 48] width 21 height 10
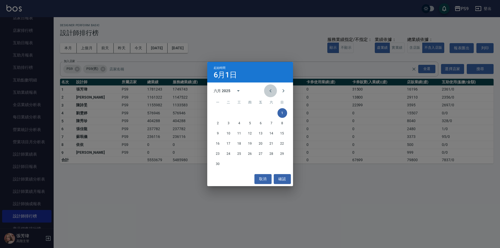
click at [272, 90] on icon "Previous month" at bounding box center [270, 91] width 6 height 6
click at [251, 113] on button "1" at bounding box center [250, 113] width 10 height 10
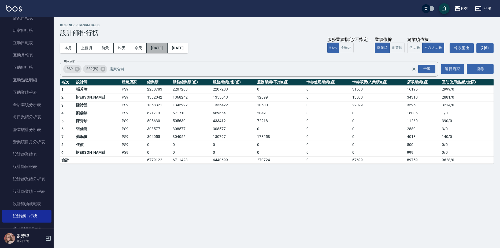
click at [167, 48] on button "[DATE]" at bounding box center [157, 48] width 21 height 10
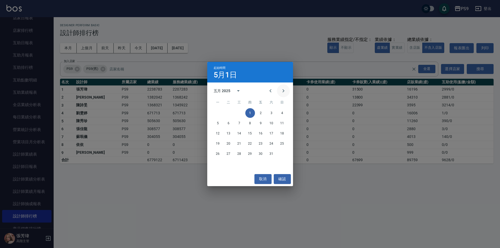
click at [281, 91] on icon "Next month" at bounding box center [283, 91] width 6 height 6
click at [283, 114] on button "1" at bounding box center [282, 113] width 10 height 10
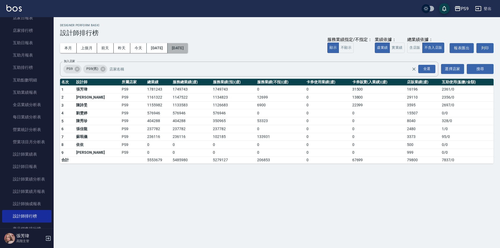
click at [188, 47] on button "[DATE]" at bounding box center [178, 48] width 20 height 10
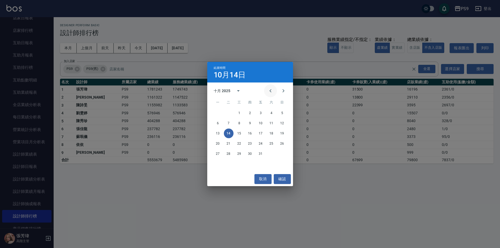
click at [271, 92] on icon "Previous month" at bounding box center [270, 90] width 2 height 3
click at [270, 92] on icon "Previous month" at bounding box center [270, 91] width 6 height 6
click at [284, 92] on icon "Next month" at bounding box center [283, 91] width 6 height 6
click at [283, 155] on button "31" at bounding box center [282, 154] width 10 height 10
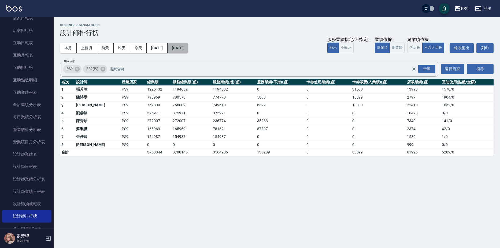
click at [187, 50] on button "[DATE]" at bounding box center [178, 48] width 20 height 10
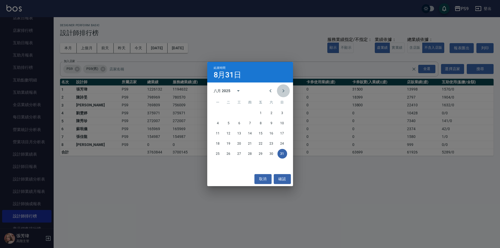
click at [283, 92] on icon "Next month" at bounding box center [283, 91] width 6 height 6
click at [285, 90] on icon "Next month" at bounding box center [283, 91] width 6 height 6
click at [262, 153] on button "31" at bounding box center [261, 154] width 10 height 10
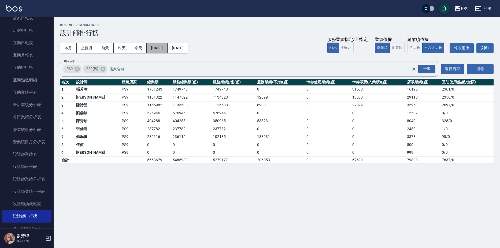
click at [166, 50] on button "[DATE]" at bounding box center [157, 48] width 21 height 10
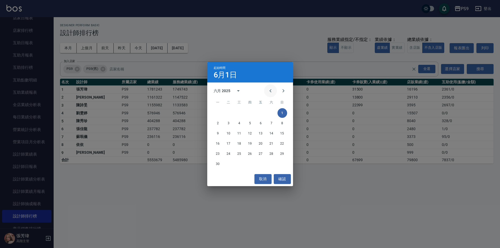
click at [271, 92] on icon "Previous month" at bounding box center [270, 91] width 6 height 6
click at [271, 91] on icon "Previous month" at bounding box center [270, 91] width 6 height 6
click at [228, 110] on button "1" at bounding box center [229, 113] width 10 height 10
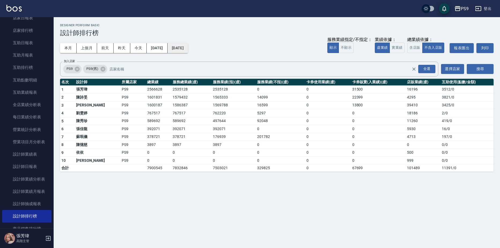
click at [188, 52] on button "[DATE]" at bounding box center [178, 48] width 20 height 10
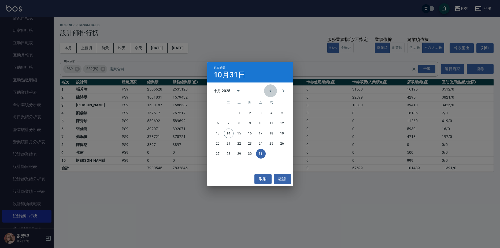
click at [269, 91] on icon "Previous month" at bounding box center [270, 91] width 6 height 6
click at [268, 91] on icon "Previous month" at bounding box center [270, 91] width 6 height 6
click at [216, 166] on button "30" at bounding box center [218, 164] width 10 height 10
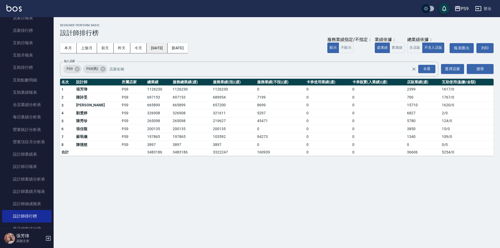
click at [163, 46] on button "[DATE]" at bounding box center [157, 48] width 21 height 10
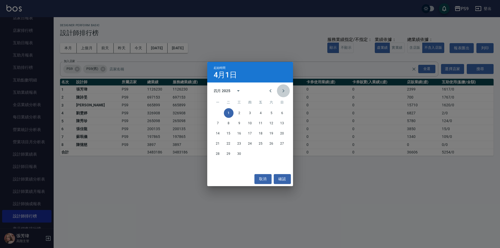
click at [282, 88] on icon "Next month" at bounding box center [283, 91] width 6 height 6
click at [252, 113] on button "1" at bounding box center [250, 113] width 10 height 10
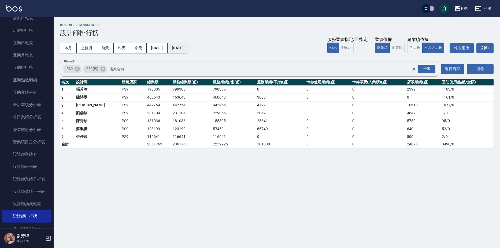
click at [188, 47] on button "[DATE]" at bounding box center [178, 48] width 20 height 10
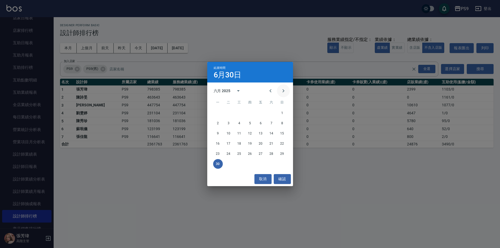
click at [282, 91] on icon "Next month" at bounding box center [283, 91] width 6 height 6
click at [249, 154] on button "31" at bounding box center [250, 154] width 10 height 10
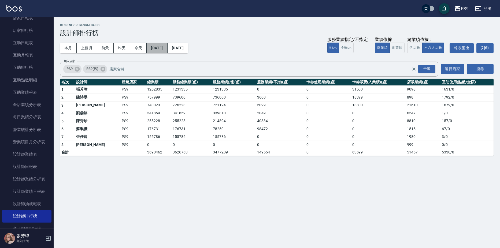
click at [165, 50] on button "[DATE]" at bounding box center [157, 48] width 21 height 10
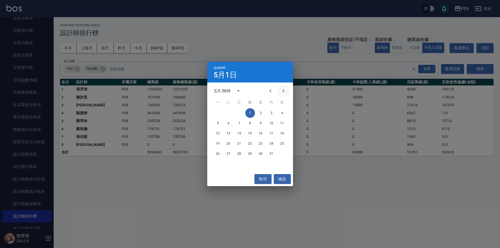
click at [282, 92] on icon "Next month" at bounding box center [283, 91] width 6 height 6
click at [281, 114] on button "1" at bounding box center [282, 113] width 10 height 10
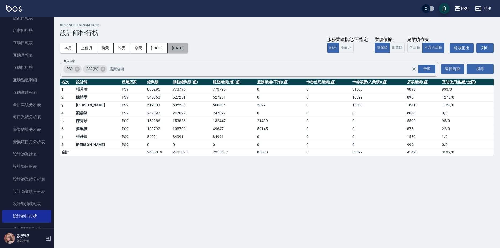
click at [183, 47] on button "[DATE]" at bounding box center [178, 48] width 20 height 10
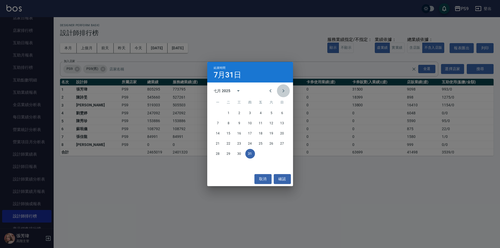
click at [280, 90] on icon "Next month" at bounding box center [283, 91] width 6 height 6
click at [283, 154] on button "31" at bounding box center [282, 154] width 10 height 10
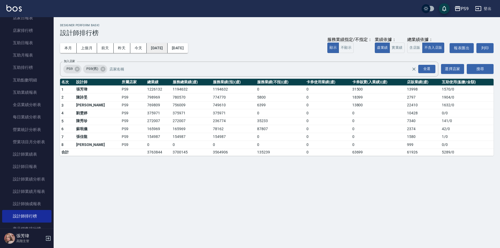
click at [161, 49] on button "[DATE]" at bounding box center [157, 48] width 21 height 10
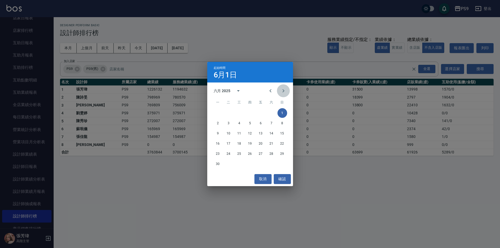
click at [282, 90] on icon "Next month" at bounding box center [283, 91] width 6 height 6
click at [229, 112] on button "1" at bounding box center [229, 113] width 10 height 10
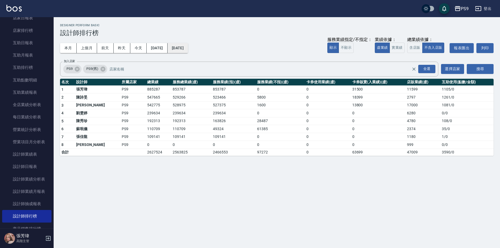
click at [188, 46] on button "[DATE]" at bounding box center [178, 48] width 20 height 10
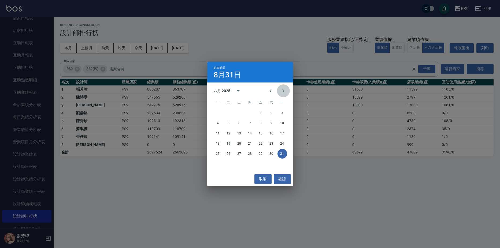
click at [282, 89] on icon "Next month" at bounding box center [283, 91] width 6 height 6
click at [230, 154] on button "30" at bounding box center [229, 154] width 10 height 10
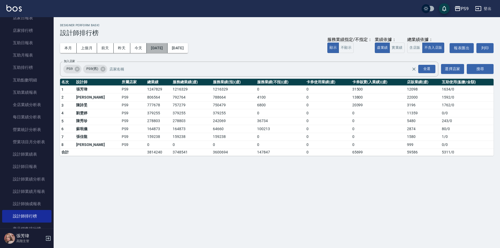
click at [166, 51] on button "[DATE]" at bounding box center [157, 48] width 21 height 10
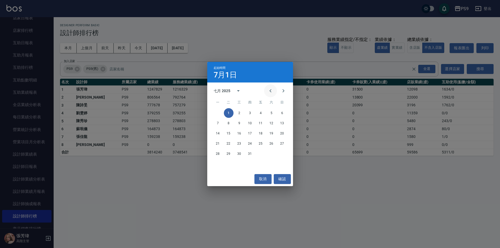
click at [269, 89] on icon "Previous month" at bounding box center [270, 91] width 6 height 6
click at [281, 112] on button "1" at bounding box center [282, 113] width 10 height 10
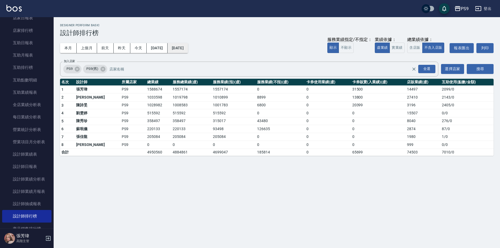
click at [188, 49] on button "[DATE]" at bounding box center [178, 48] width 20 height 10
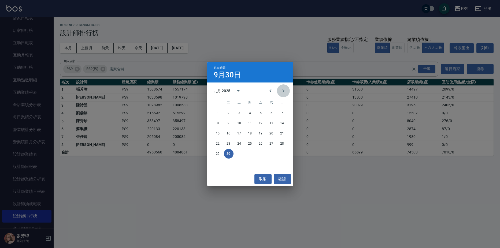
click at [282, 91] on icon "Next month" at bounding box center [283, 91] width 6 height 6
click at [268, 89] on icon "Previous month" at bounding box center [270, 91] width 6 height 6
click at [262, 154] on button "31" at bounding box center [261, 154] width 10 height 10
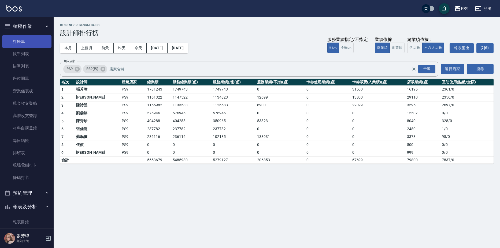
click at [33, 36] on link "打帳單" at bounding box center [26, 41] width 49 height 12
